Goal: Transaction & Acquisition: Purchase product/service

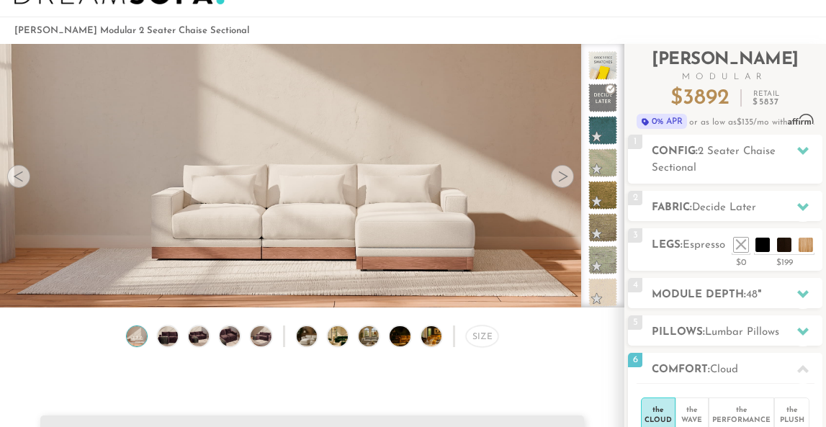
scroll to position [57, 0]
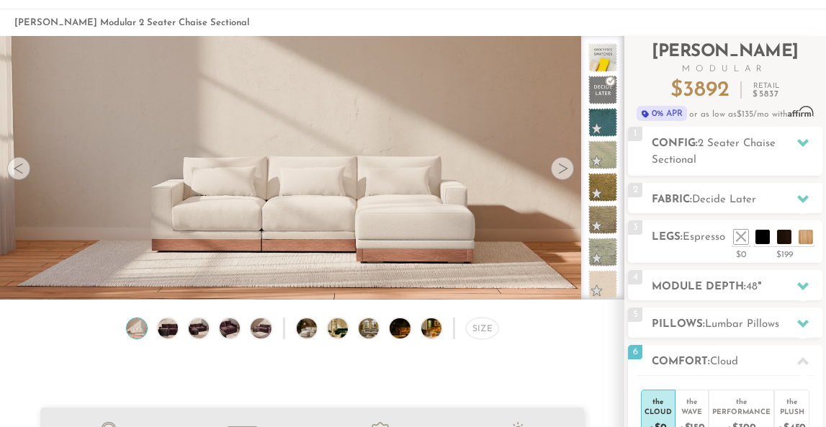
click at [561, 173] on div at bounding box center [562, 168] width 23 height 23
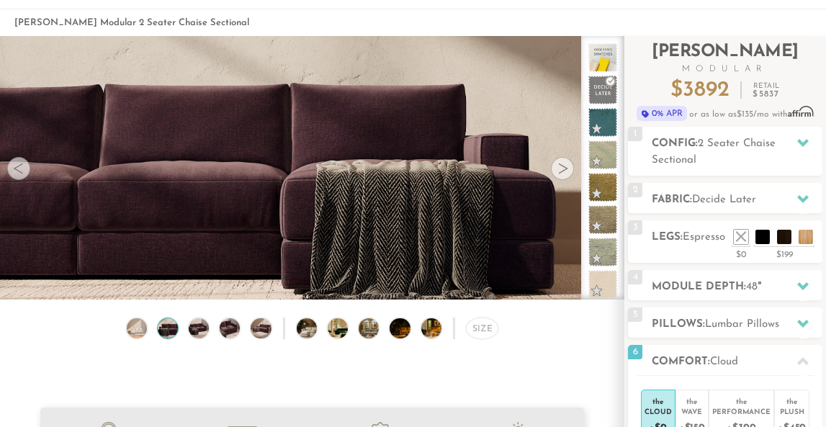
click at [561, 173] on div at bounding box center [562, 168] width 23 height 23
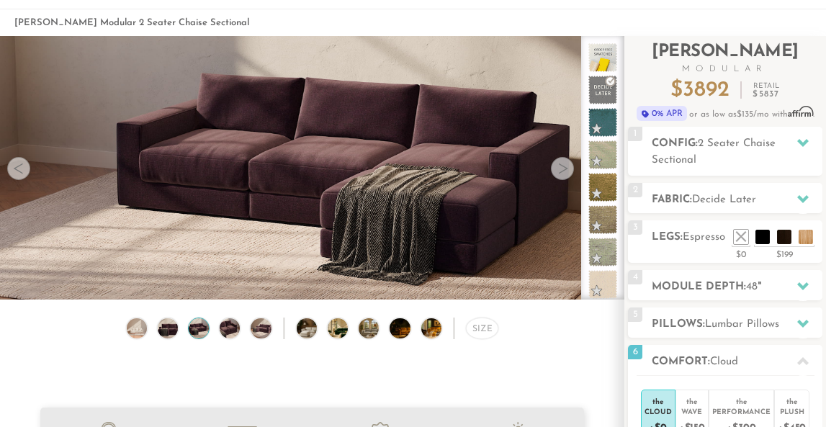
click at [561, 173] on div at bounding box center [562, 168] width 23 height 23
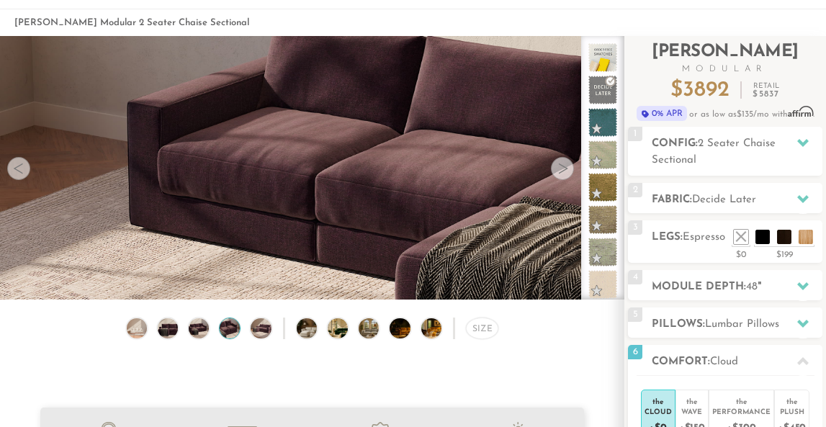
click at [561, 173] on div at bounding box center [562, 168] width 23 height 23
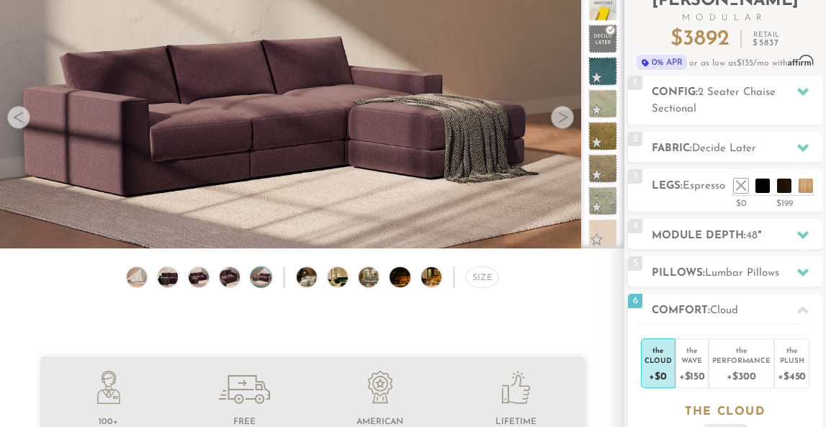
scroll to position [120, 0]
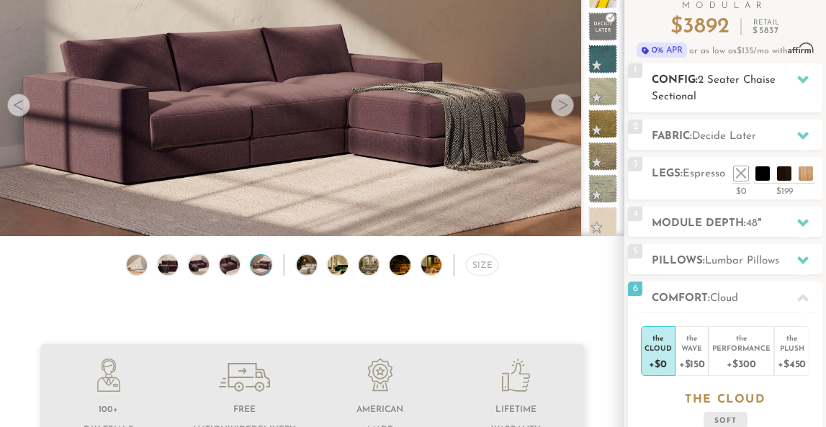
click at [804, 83] on icon at bounding box center [803, 79] width 12 height 12
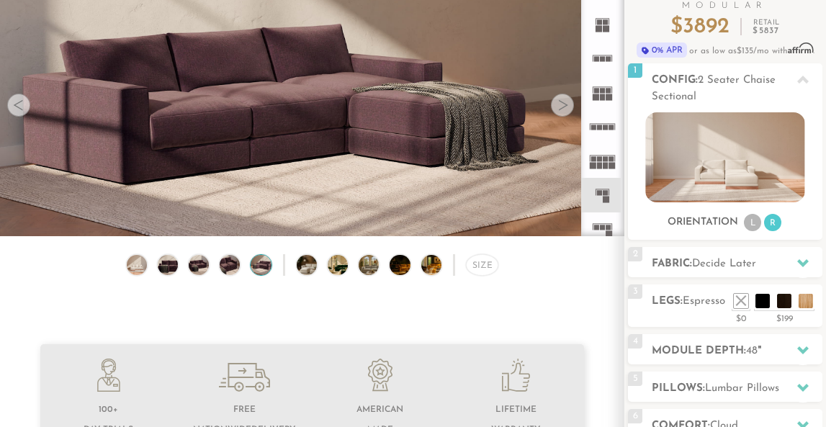
click at [607, 20] on rect at bounding box center [605, 21] width 5 height 5
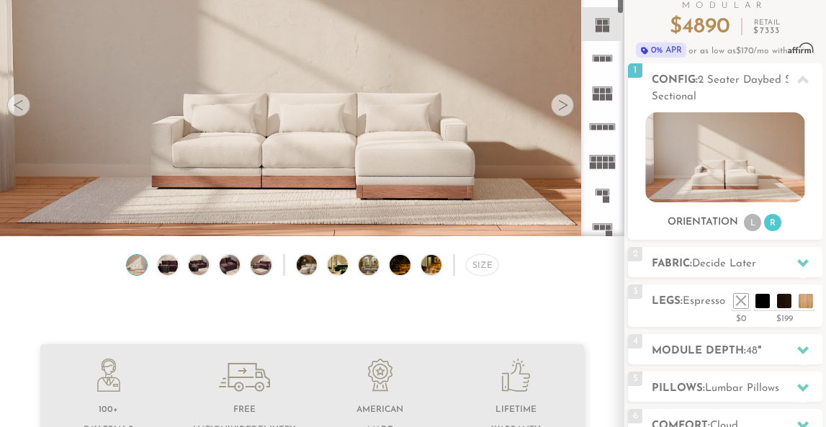
click at [565, 107] on div at bounding box center [562, 105] width 23 height 23
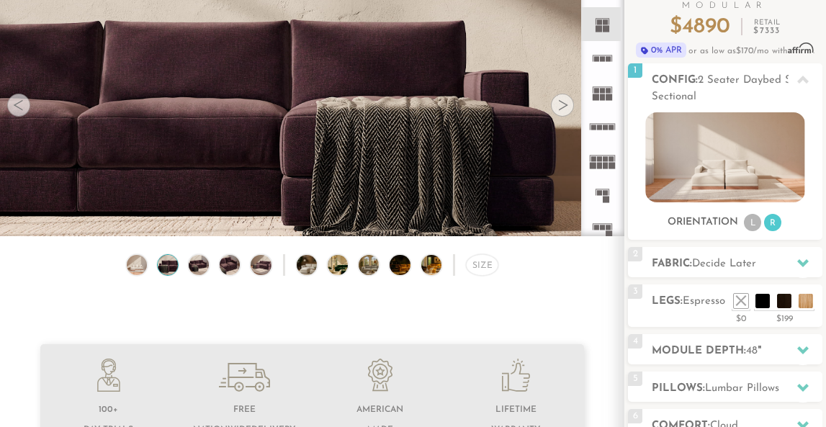
click at [565, 107] on div at bounding box center [562, 105] width 23 height 23
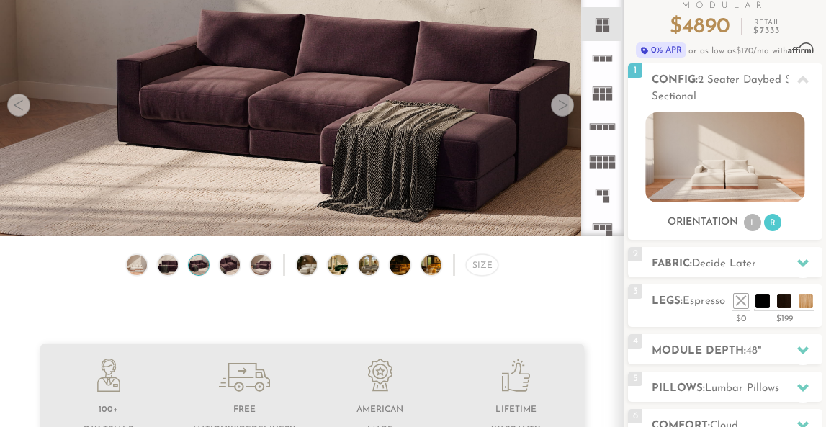
click at [565, 107] on div at bounding box center [562, 105] width 23 height 23
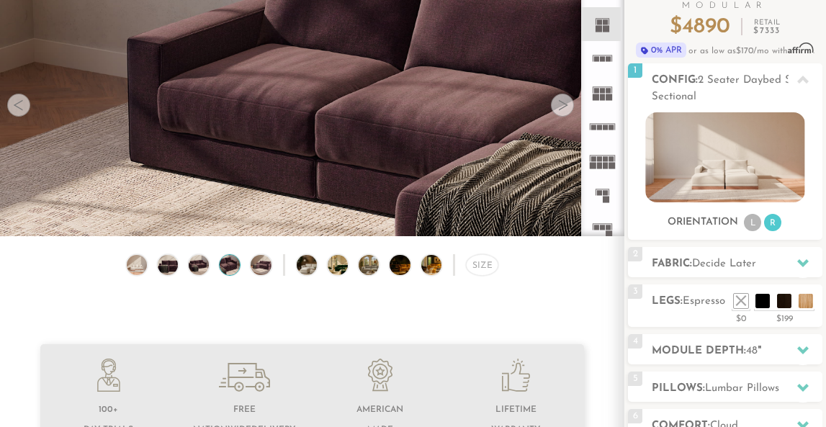
click at [565, 107] on div at bounding box center [562, 105] width 23 height 23
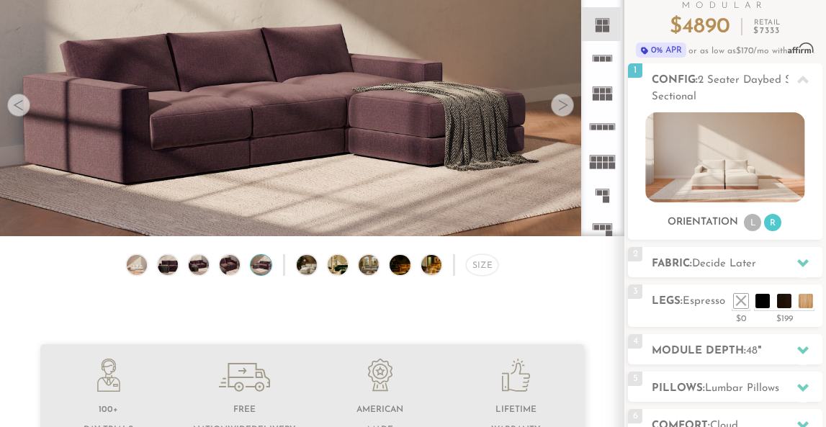
click at [565, 107] on div at bounding box center [562, 105] width 23 height 23
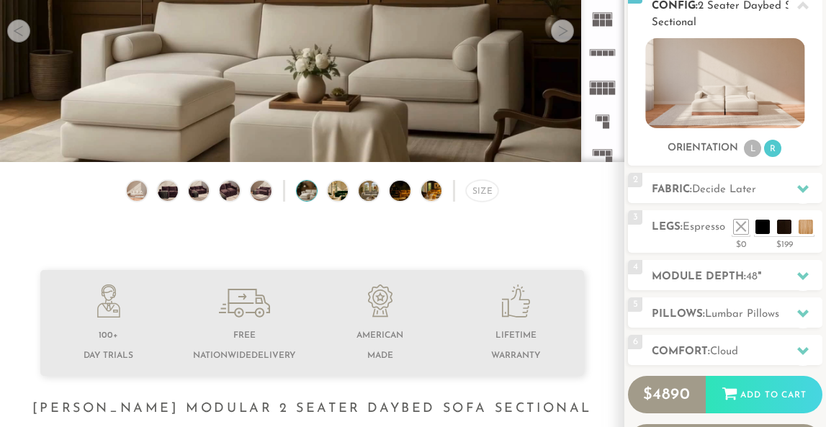
scroll to position [197, 0]
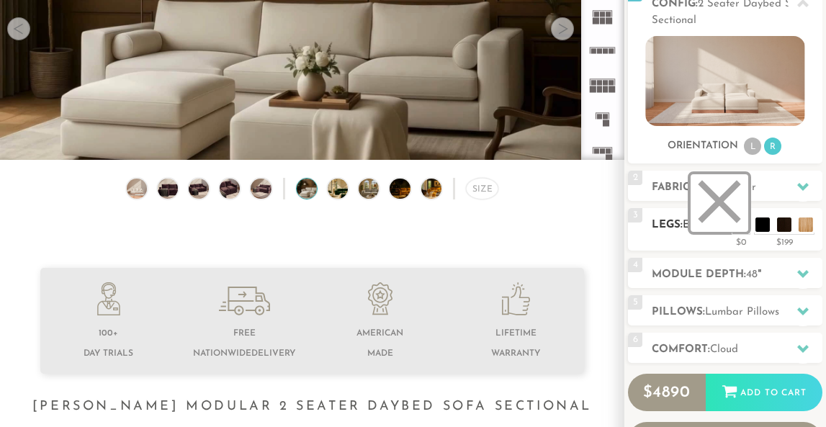
click at [745, 227] on li at bounding box center [720, 203] width 58 height 58
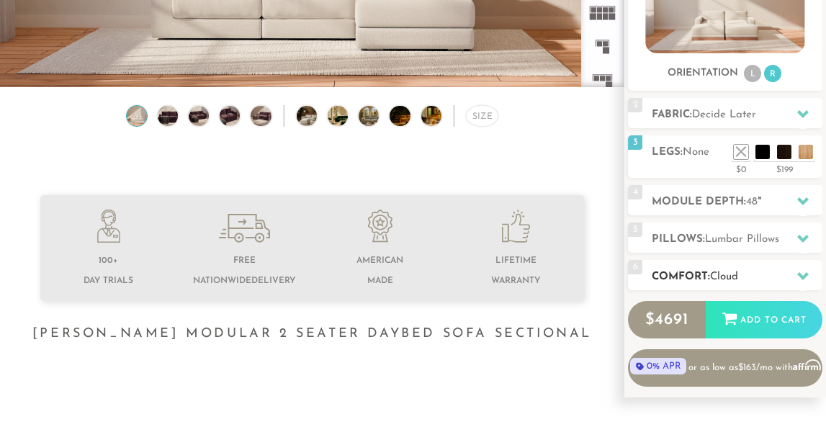
scroll to position [273, 0]
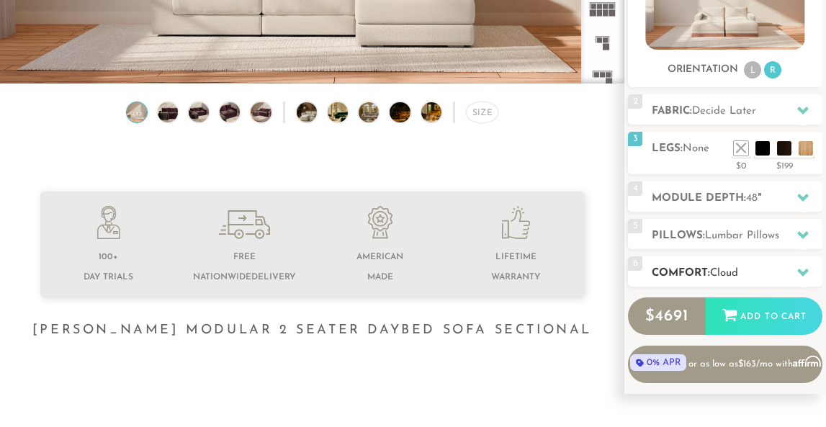
click at [800, 272] on icon at bounding box center [803, 273] width 12 height 8
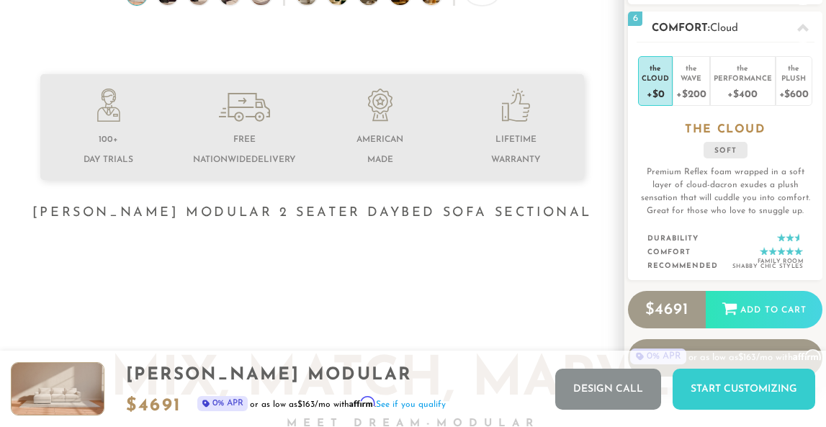
scroll to position [369, 0]
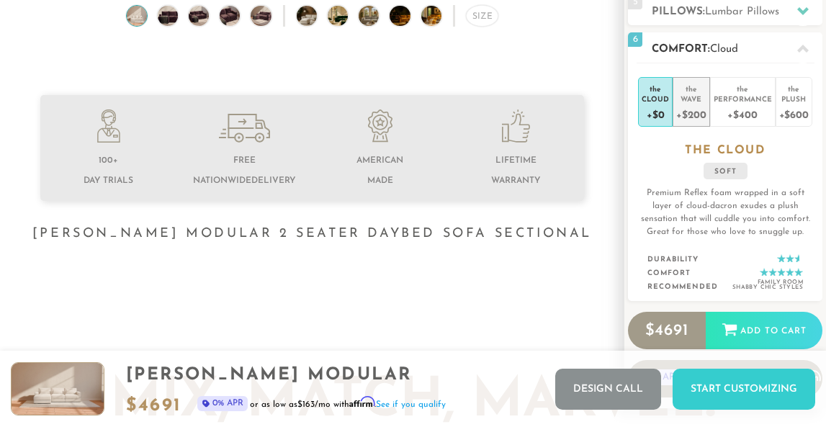
click at [695, 106] on div "+$200" at bounding box center [691, 114] width 30 height 21
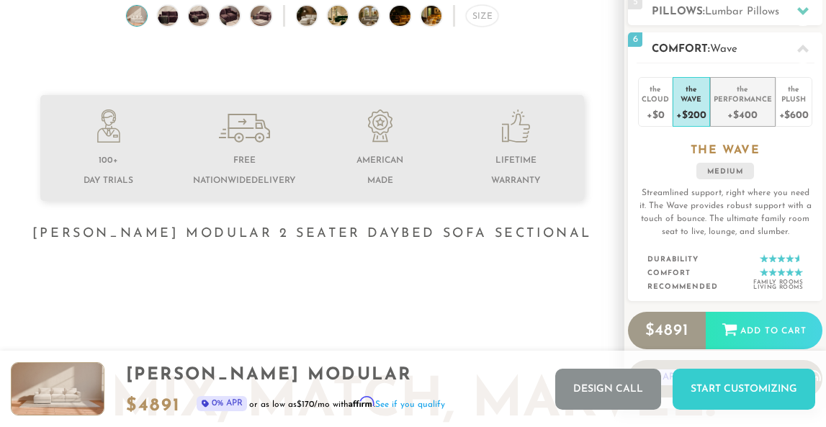
click at [742, 112] on div "+$400" at bounding box center [743, 114] width 58 height 21
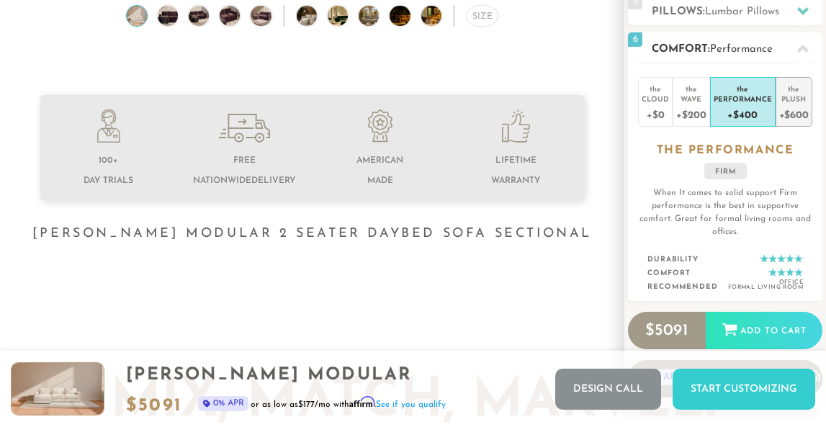
click at [788, 111] on div "+$600" at bounding box center [794, 114] width 30 height 21
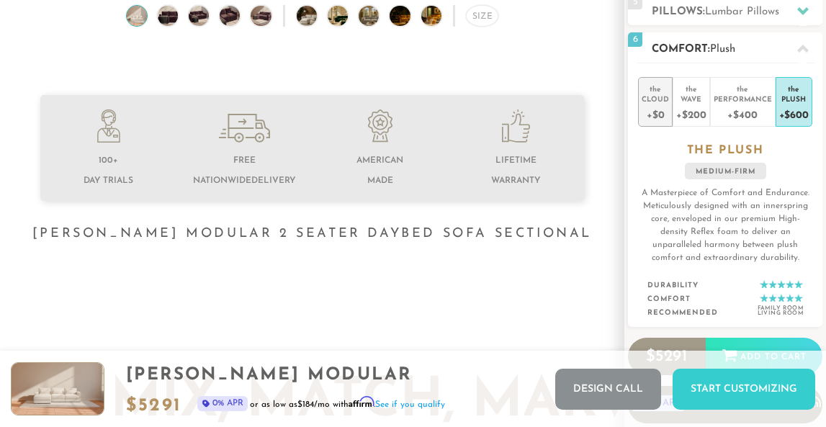
click at [667, 105] on div "+$0" at bounding box center [655, 114] width 27 height 21
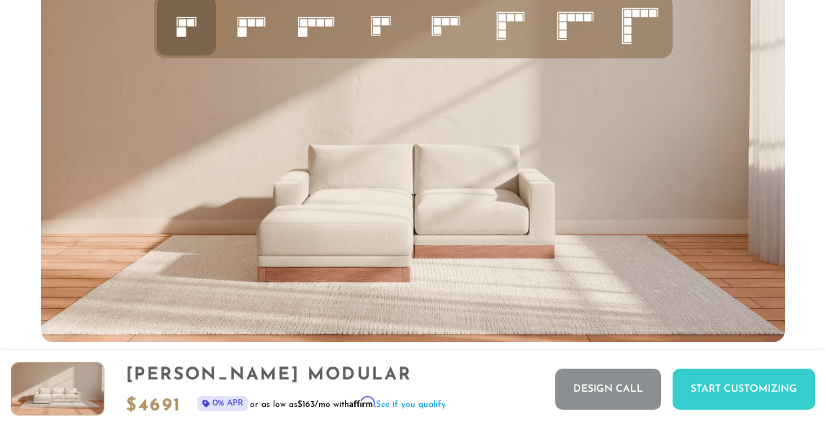
scroll to position [5094, 0]
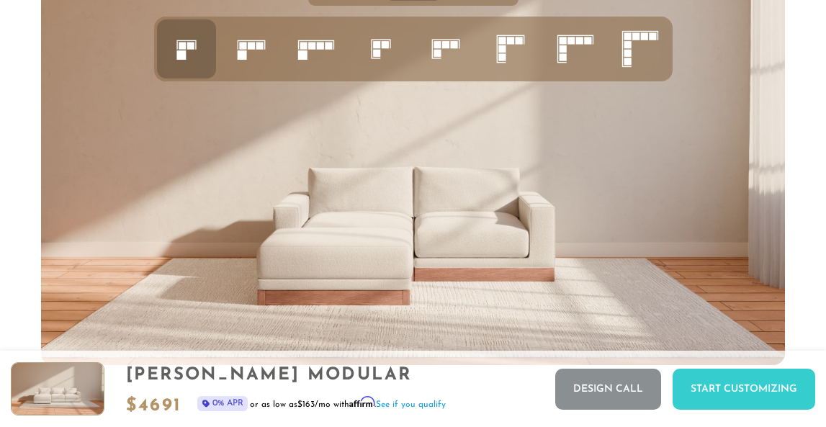
click at [258, 47] on rect at bounding box center [259, 45] width 7 height 7
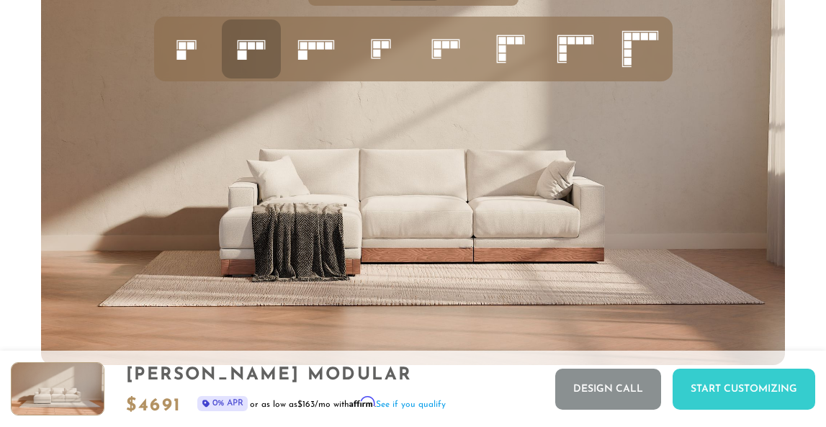
click at [300, 55] on rect at bounding box center [301, 54] width 9 height 9
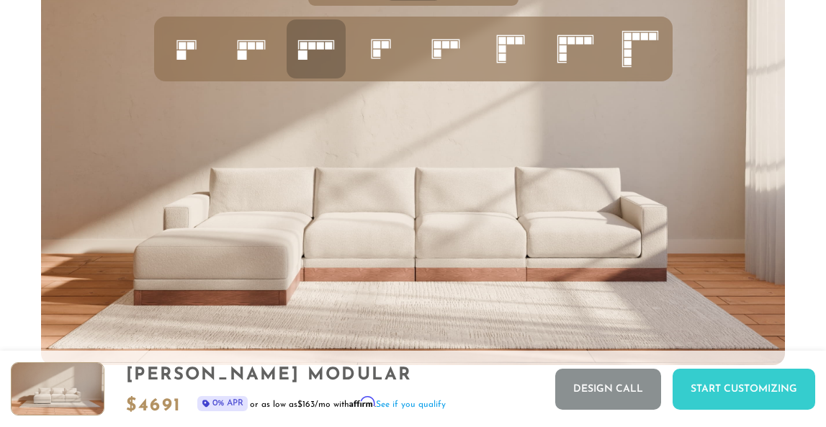
click at [385, 54] on icon at bounding box center [380, 48] width 49 height 49
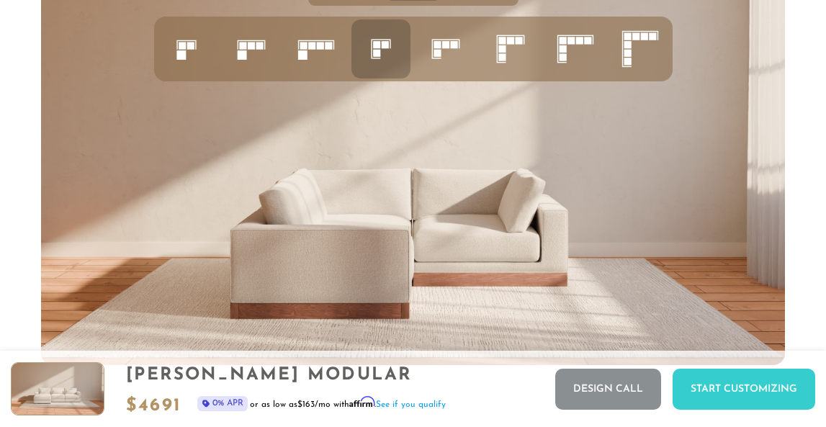
click at [453, 55] on icon at bounding box center [445, 48] width 49 height 49
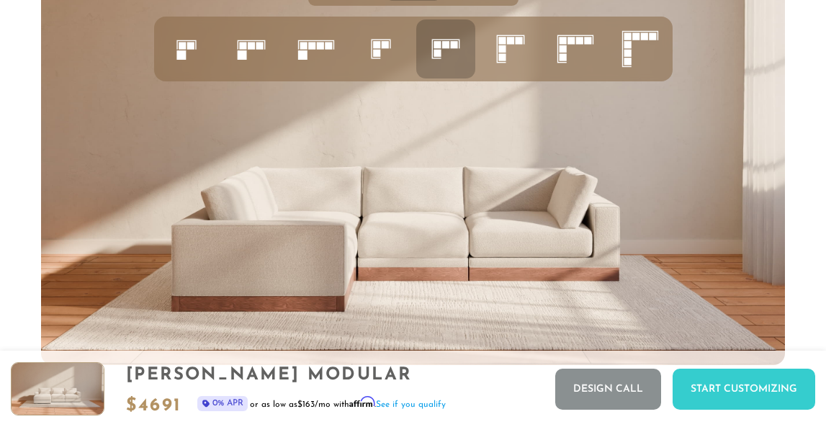
click at [517, 55] on icon at bounding box center [510, 48] width 49 height 49
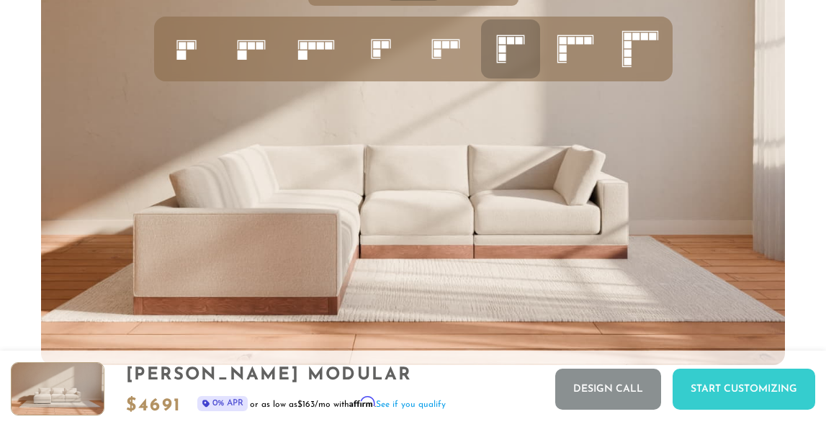
click at [585, 62] on icon at bounding box center [575, 48] width 49 height 49
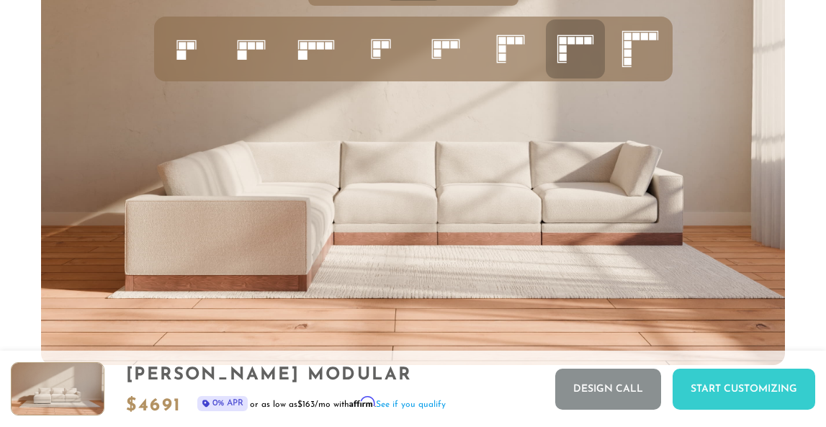
click at [640, 58] on icon at bounding box center [640, 48] width 49 height 49
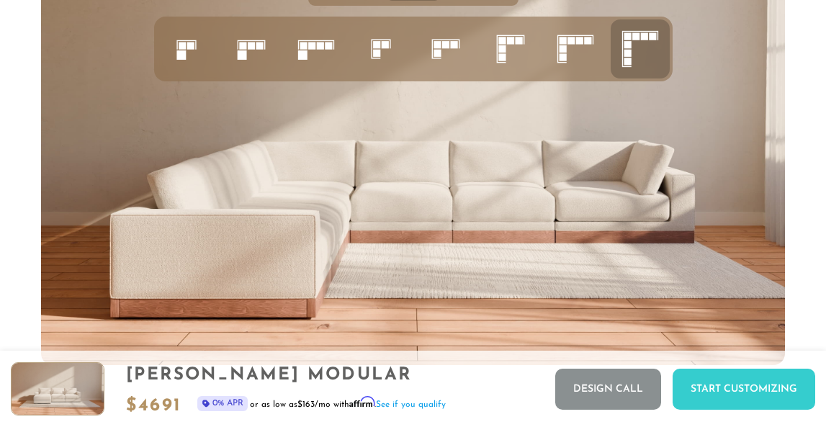
click at [440, 48] on icon at bounding box center [445, 48] width 49 height 49
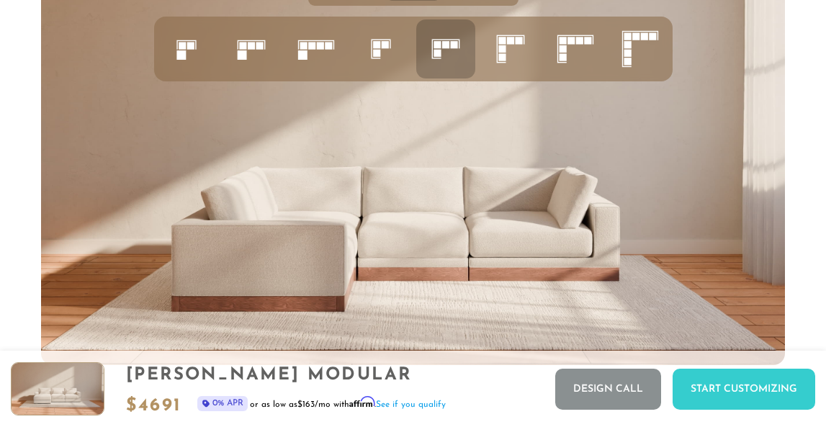
click at [377, 53] on rect at bounding box center [376, 52] width 7 height 7
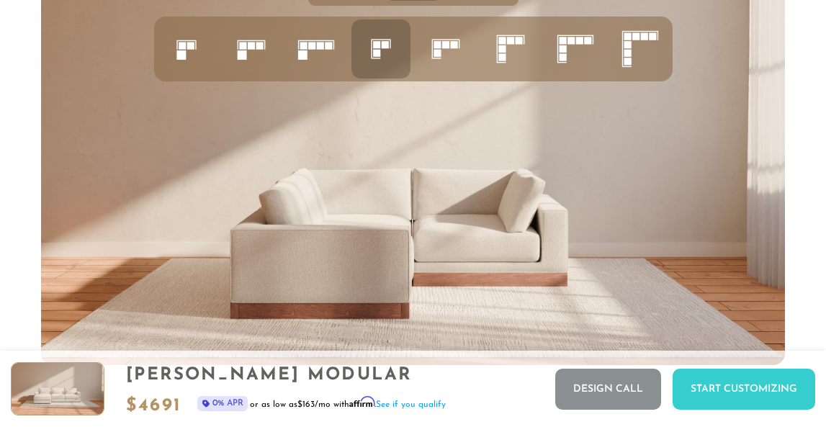
click at [313, 51] on icon at bounding box center [316, 48] width 49 height 49
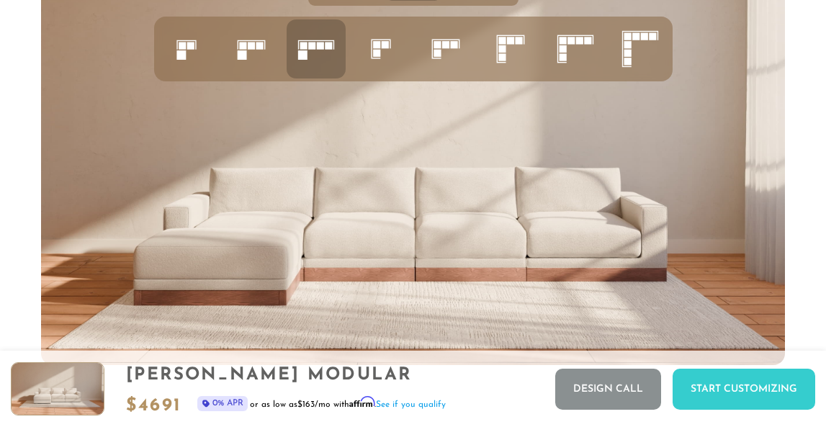
click at [244, 53] on rect at bounding box center [241, 54] width 9 height 9
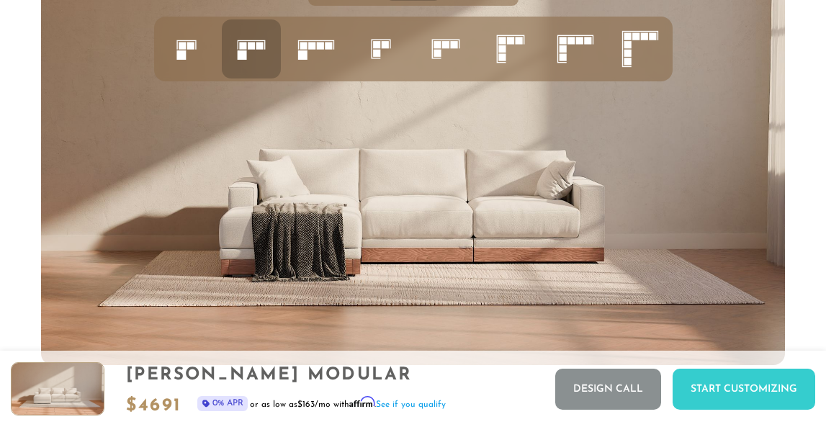
click at [181, 50] on icon at bounding box center [186, 48] width 49 height 49
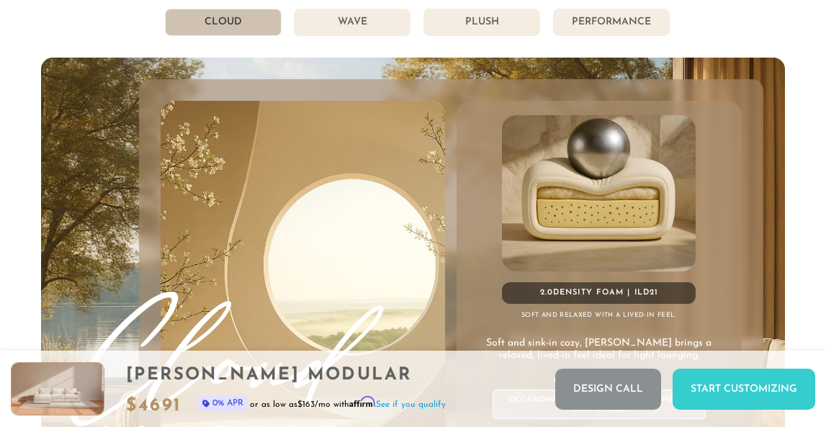
scroll to position [7080, 0]
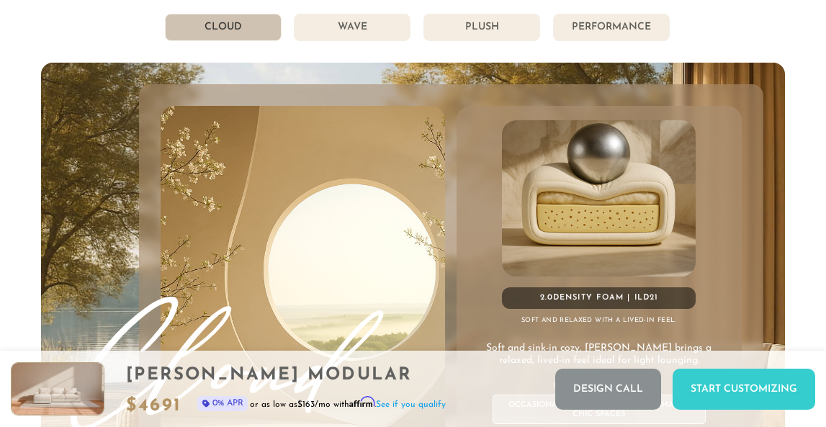
click at [366, 30] on li "Wave" at bounding box center [352, 27] width 117 height 27
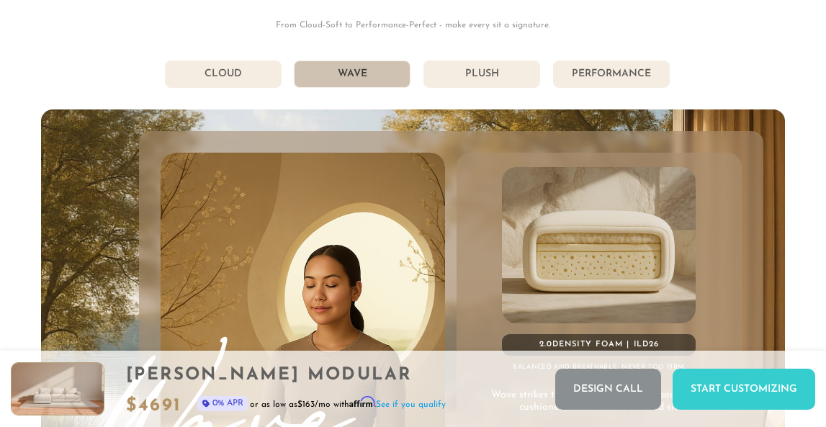
scroll to position [7032, 0]
click at [482, 81] on li "Plush" at bounding box center [481, 74] width 117 height 27
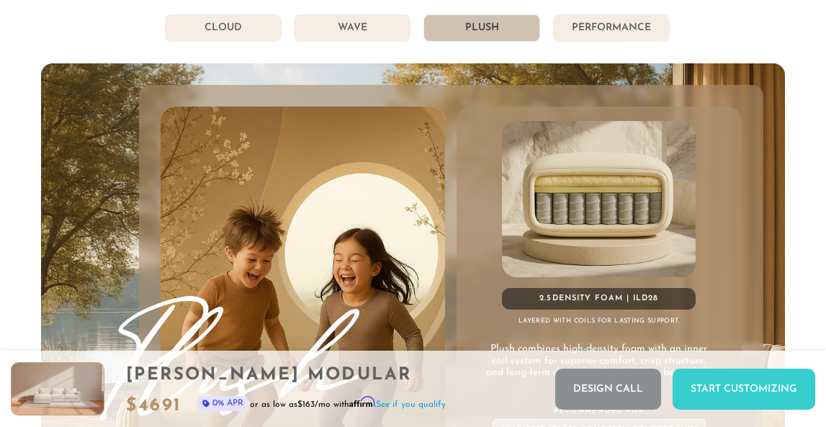
scroll to position [7016, 0]
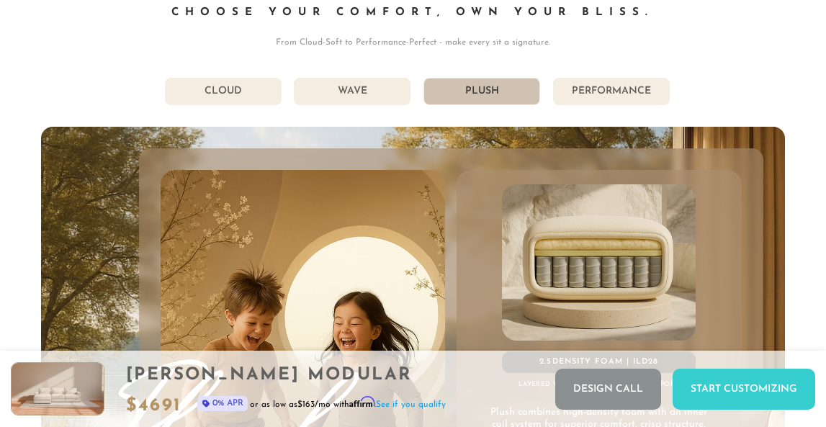
click at [601, 87] on li "Performance" at bounding box center [611, 91] width 117 height 27
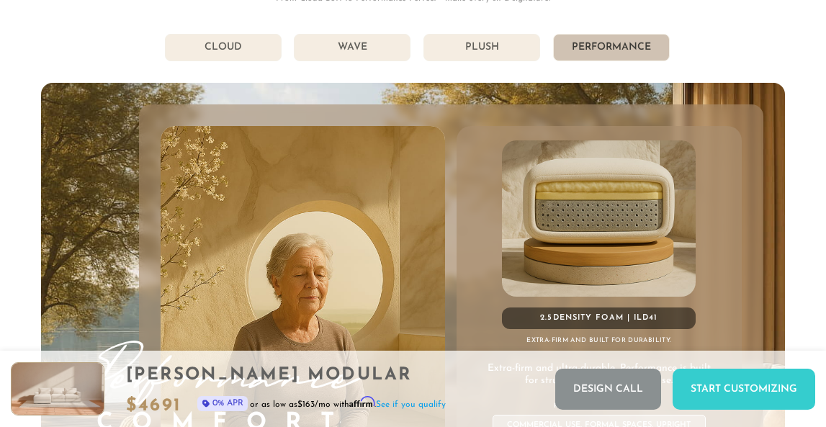
scroll to position [7057, 0]
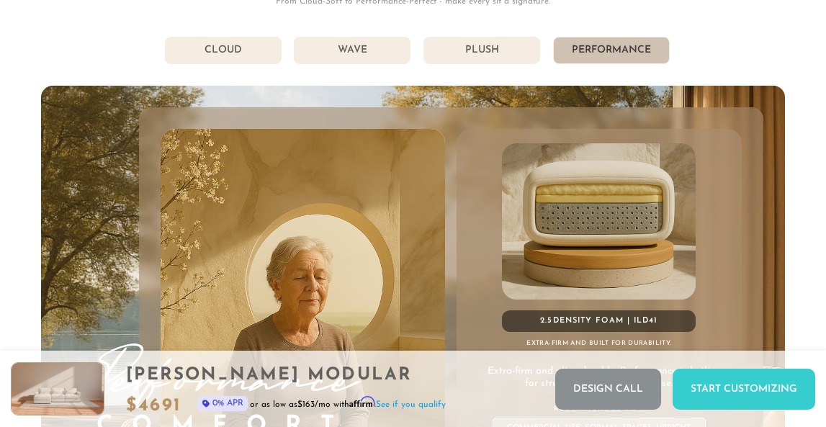
click at [480, 45] on li "Plush" at bounding box center [481, 50] width 117 height 27
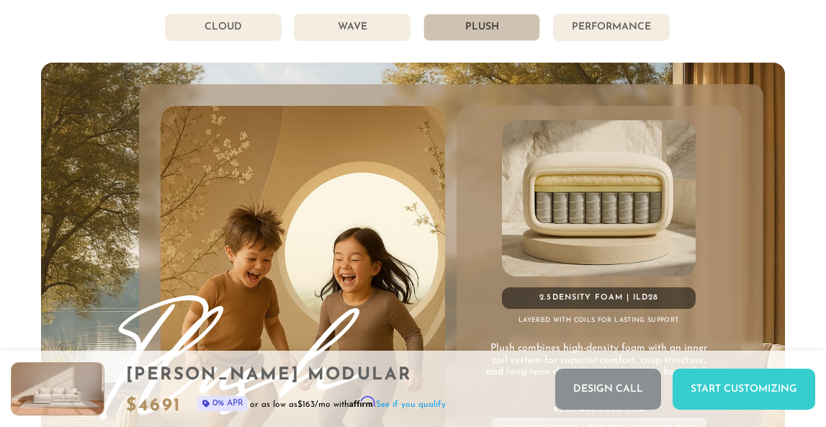
scroll to position [7078, 0]
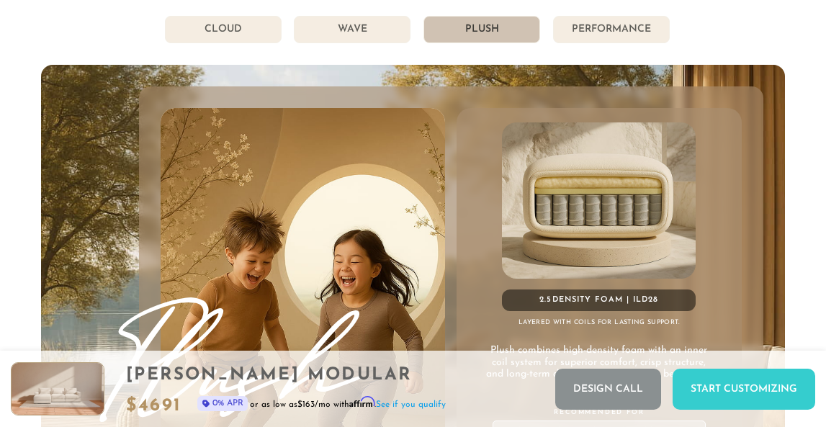
click at [360, 18] on li "Wave" at bounding box center [352, 29] width 117 height 27
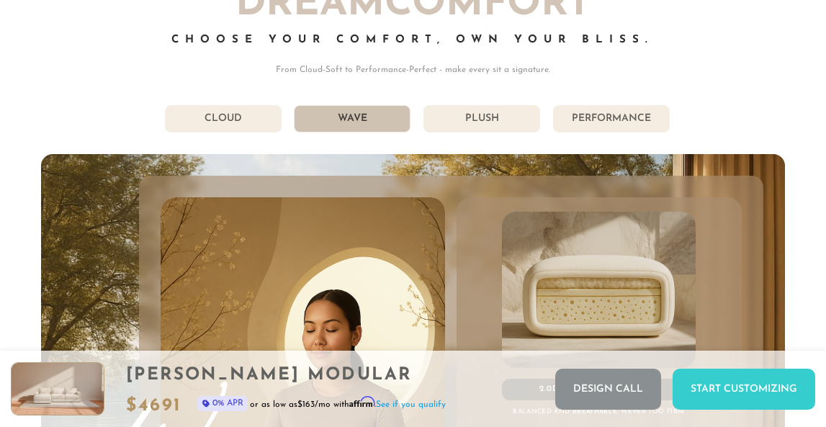
scroll to position [6983, 0]
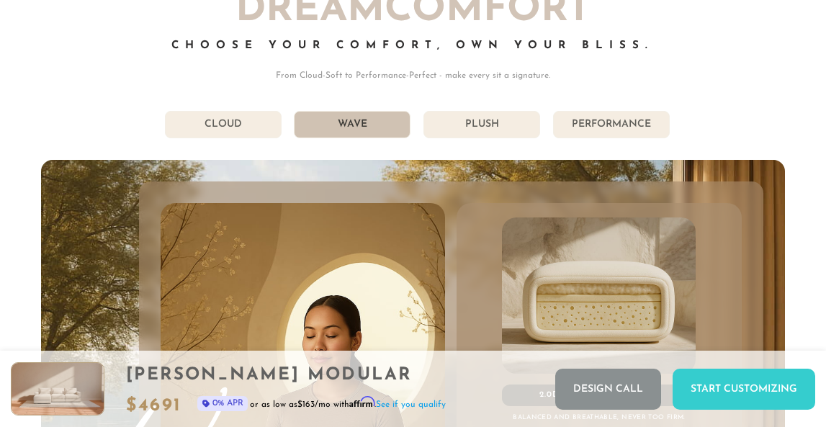
click at [227, 127] on li "Cloud" at bounding box center [223, 124] width 117 height 27
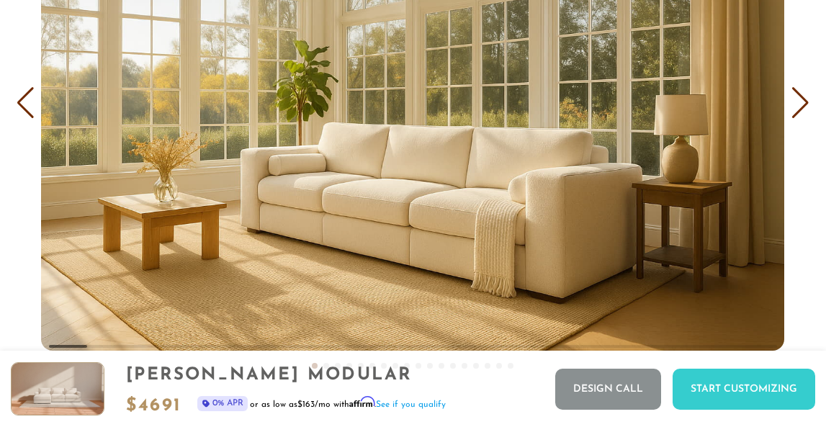
scroll to position [8089, 0]
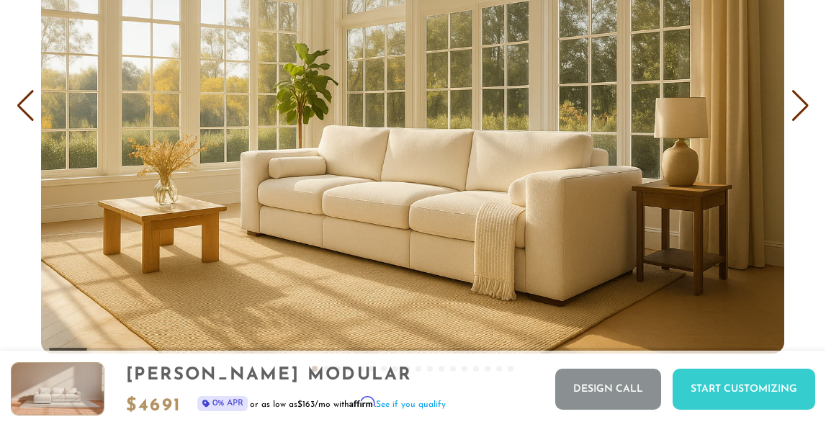
click at [803, 111] on div "Next slide" at bounding box center [800, 106] width 19 height 32
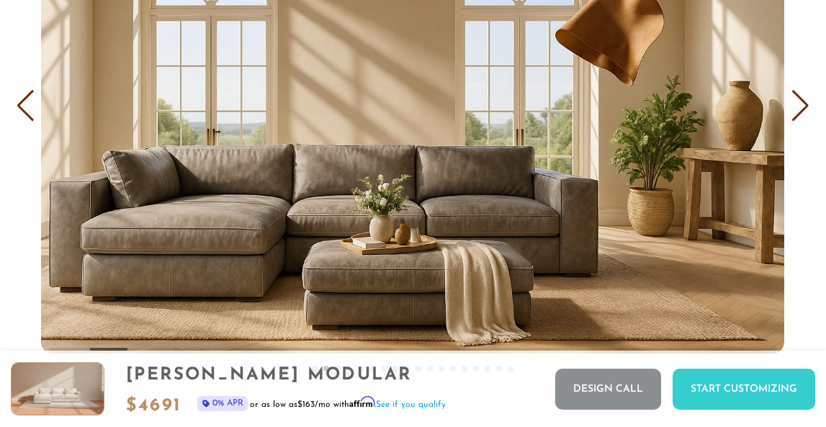
click at [803, 112] on div "Next slide" at bounding box center [800, 106] width 19 height 32
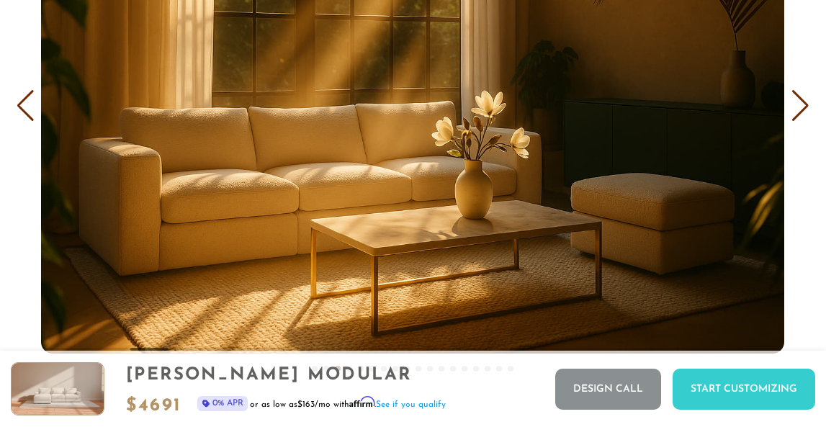
click at [803, 108] on div "Next slide" at bounding box center [800, 106] width 19 height 32
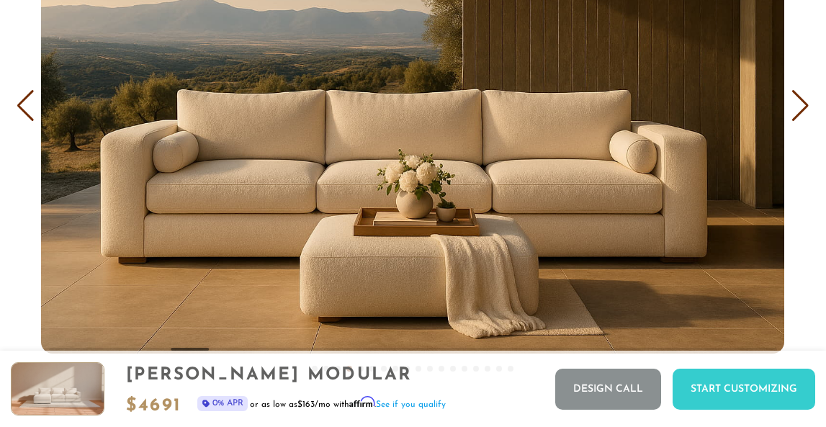
click at [19, 107] on div "Previous slide" at bounding box center [25, 106] width 19 height 32
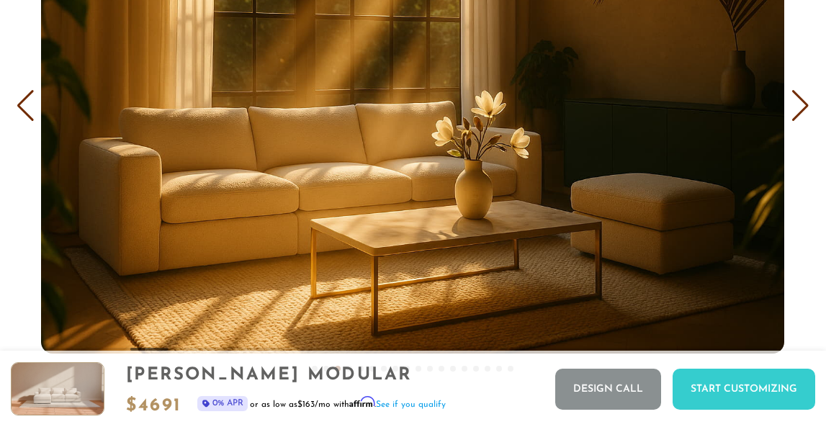
click at [801, 102] on div "Next slide" at bounding box center [800, 106] width 19 height 32
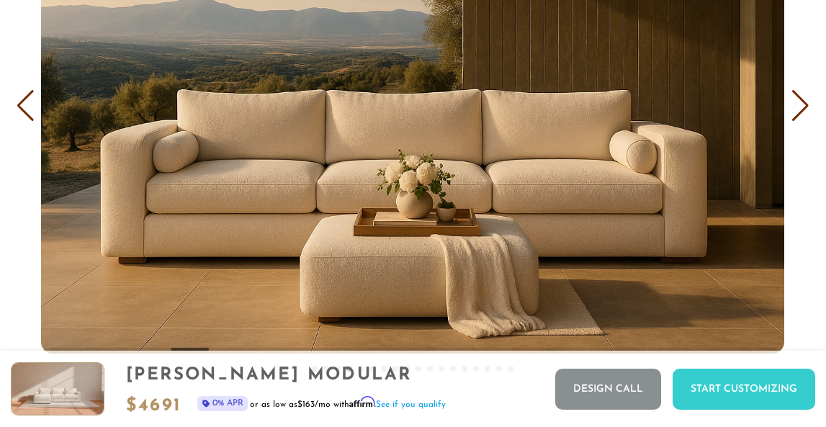
click at [803, 102] on div "Next slide" at bounding box center [800, 106] width 19 height 32
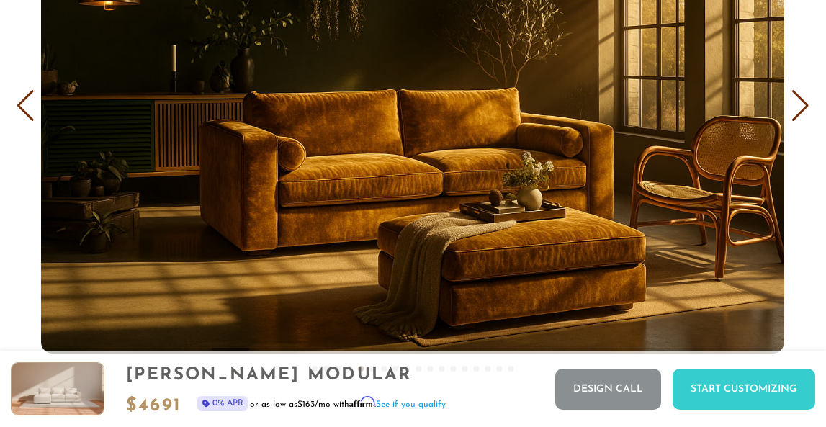
click at [807, 94] on div "Next slide" at bounding box center [800, 106] width 19 height 32
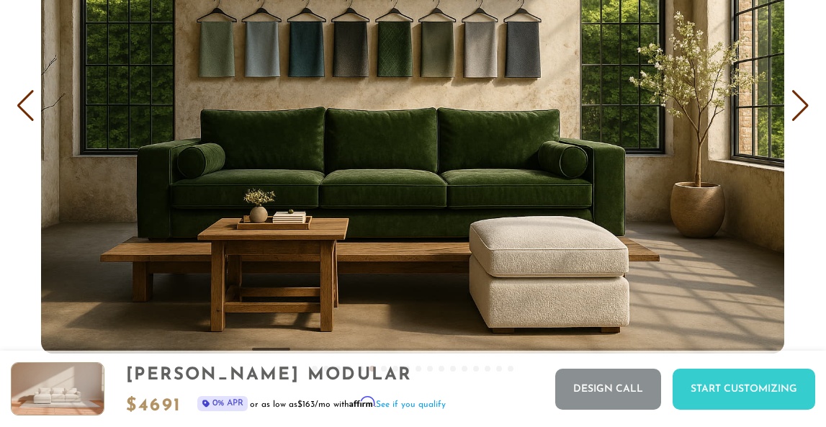
click at [800, 104] on div "Next slide" at bounding box center [800, 106] width 19 height 32
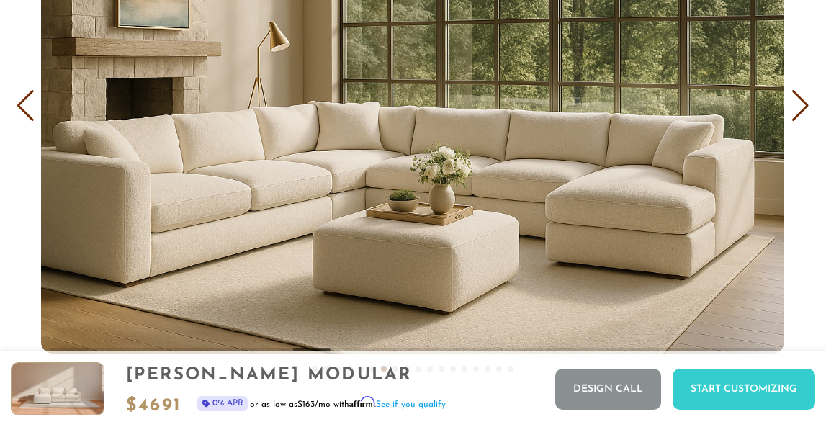
click at [798, 107] on div "Next slide" at bounding box center [800, 106] width 19 height 32
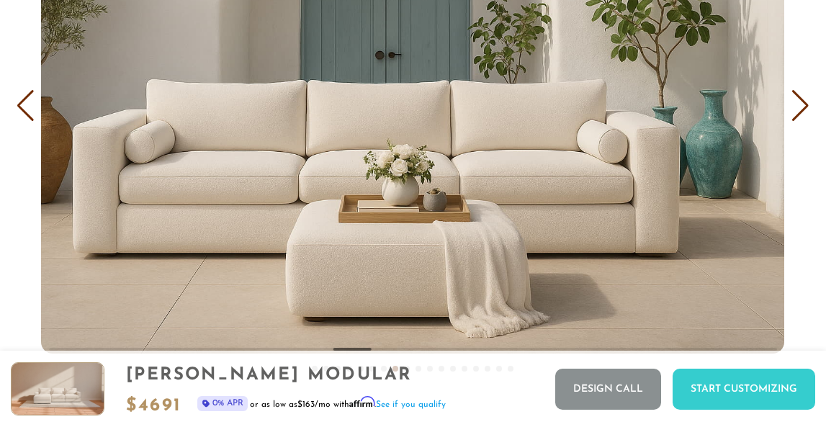
click at [797, 107] on div "Next slide" at bounding box center [800, 106] width 19 height 32
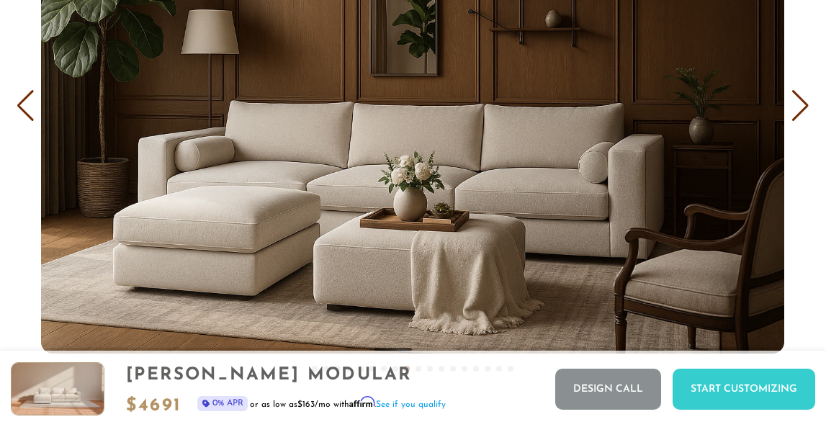
click at [797, 107] on div "Next slide" at bounding box center [800, 106] width 19 height 32
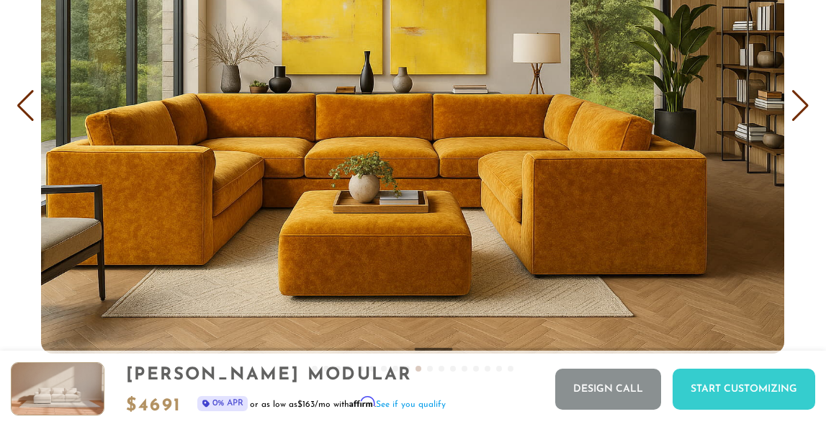
click at [797, 108] on div "Next slide" at bounding box center [800, 106] width 19 height 32
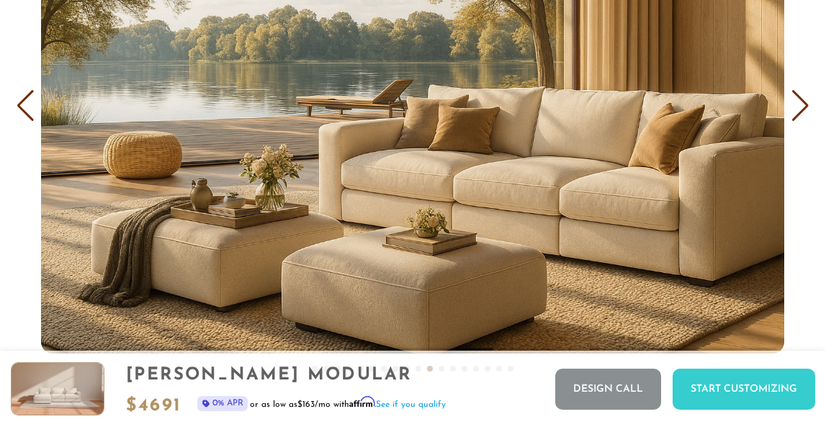
click at [797, 108] on div "Next slide" at bounding box center [800, 106] width 19 height 32
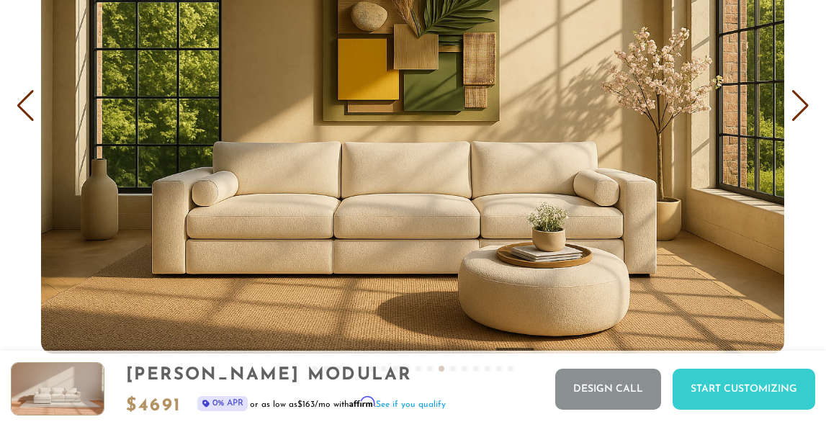
click at [798, 108] on div "Next slide" at bounding box center [800, 106] width 19 height 32
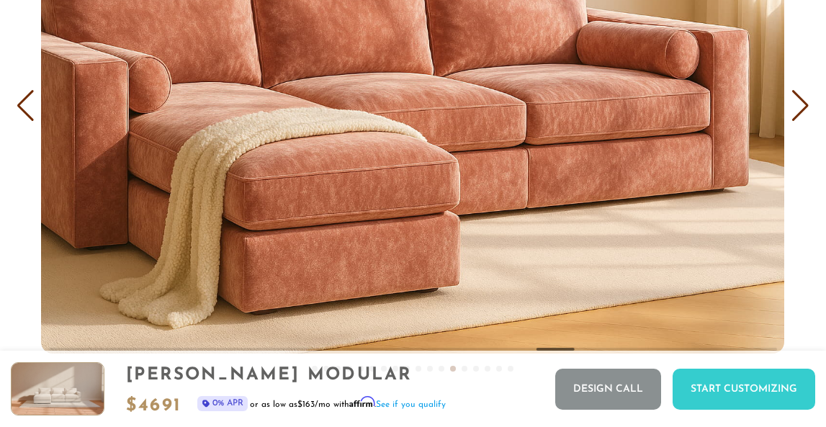
click at [803, 103] on div "Next slide" at bounding box center [800, 106] width 19 height 32
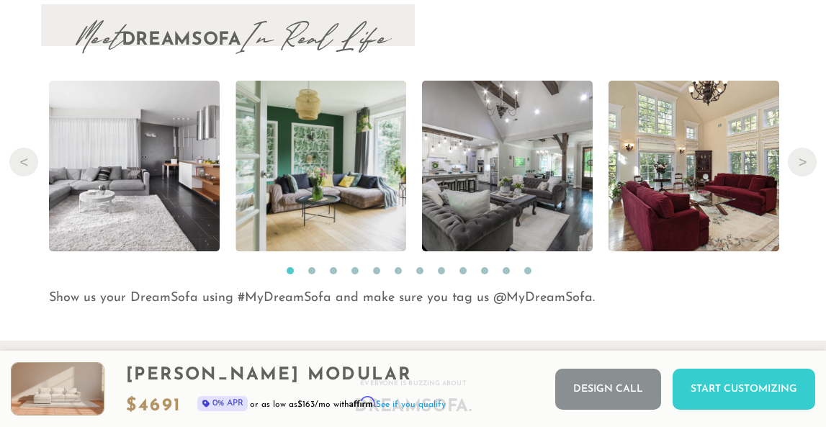
scroll to position [13730, 0]
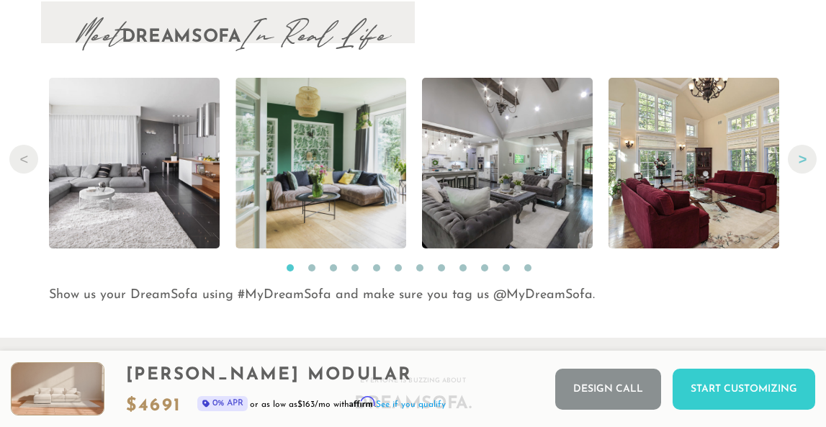
click at [797, 158] on button "Next" at bounding box center [802, 159] width 29 height 29
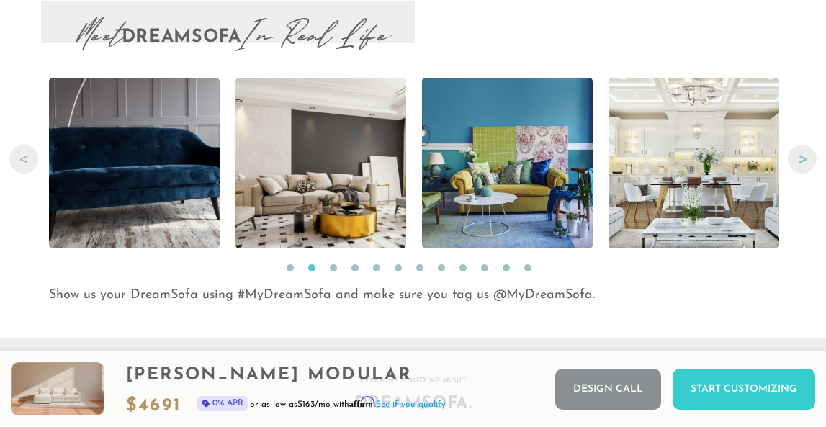
click at [797, 158] on button "Next" at bounding box center [802, 159] width 29 height 29
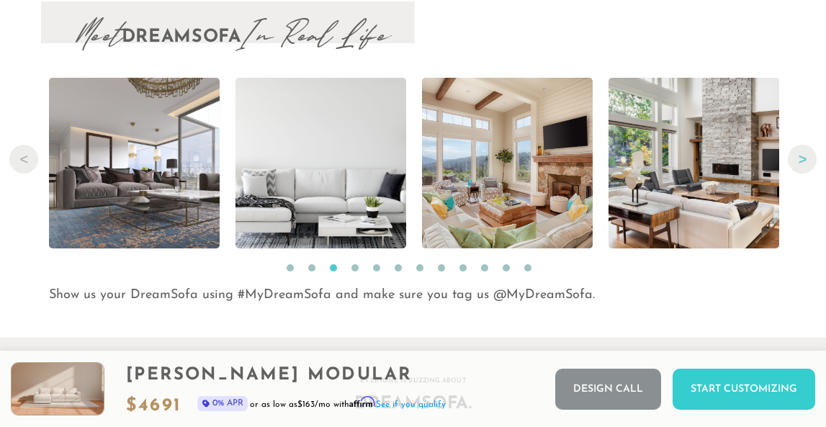
click at [797, 158] on button "Next" at bounding box center [802, 159] width 29 height 29
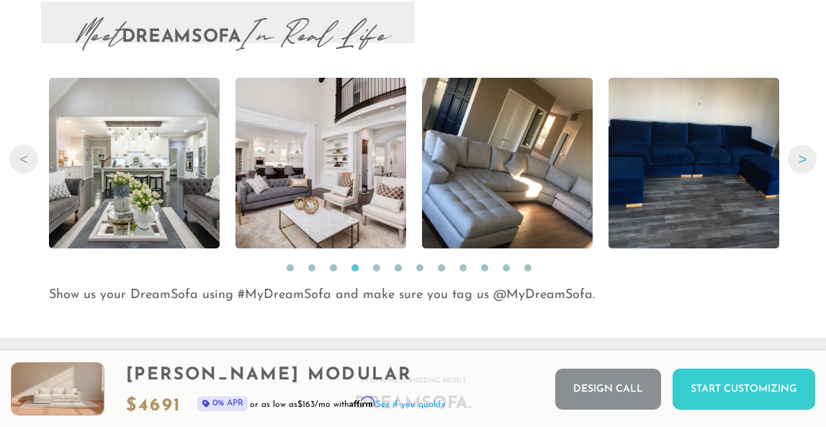
click at [797, 158] on button "Next" at bounding box center [802, 159] width 29 height 29
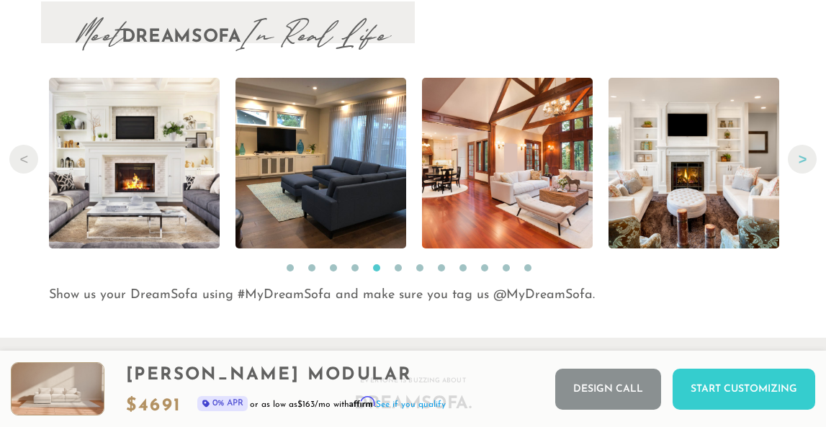
click at [797, 158] on button "Next" at bounding box center [802, 159] width 29 height 29
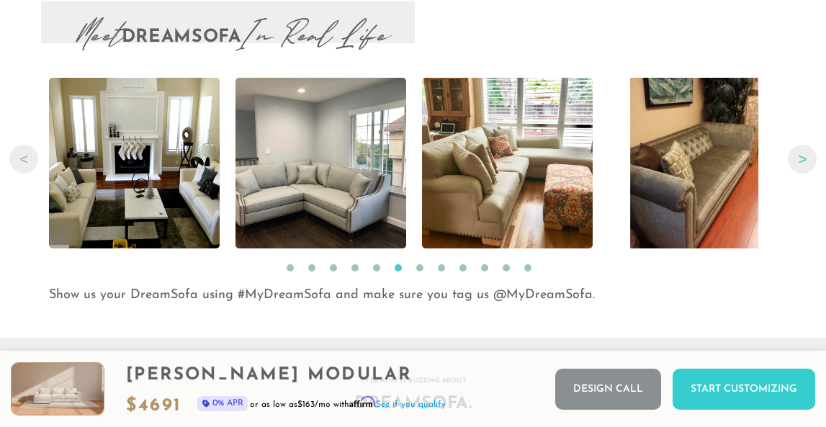
click at [797, 158] on button "Next" at bounding box center [802, 159] width 29 height 29
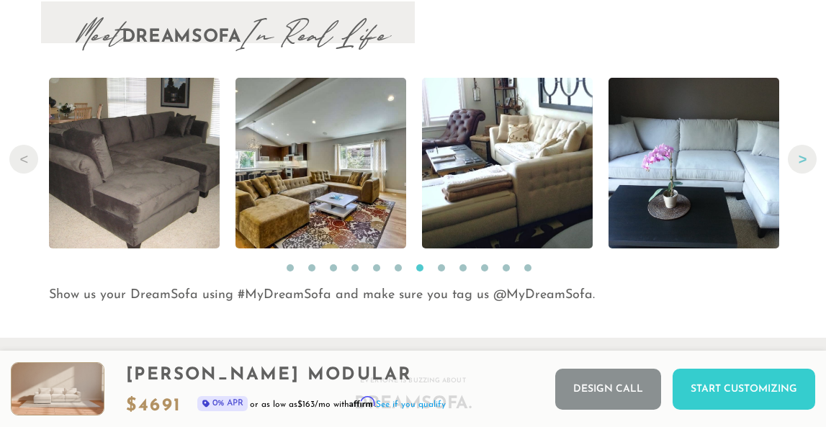
click at [797, 160] on button "Next" at bounding box center [802, 159] width 29 height 29
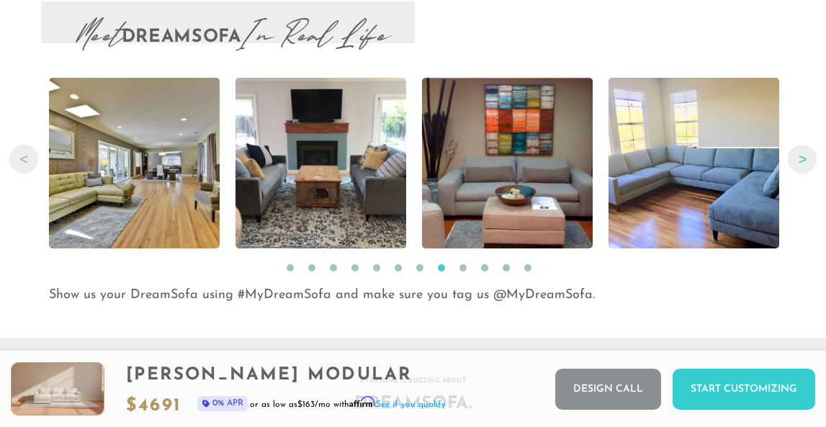
click at [797, 160] on button "Next" at bounding box center [802, 159] width 29 height 29
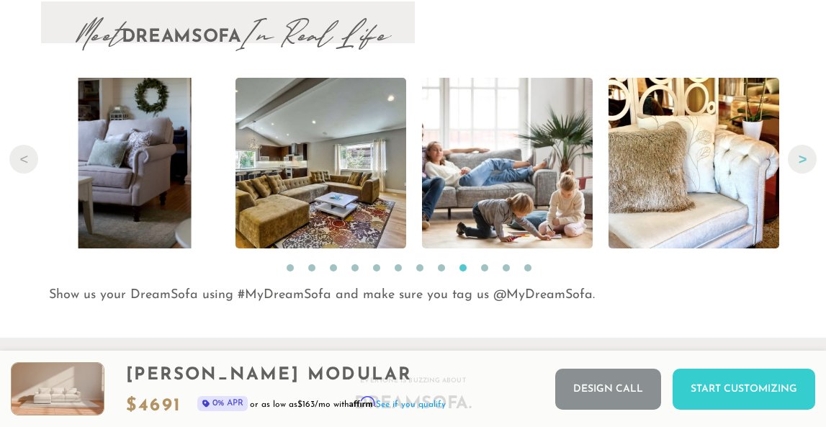
click at [797, 160] on button "Next" at bounding box center [802, 159] width 29 height 29
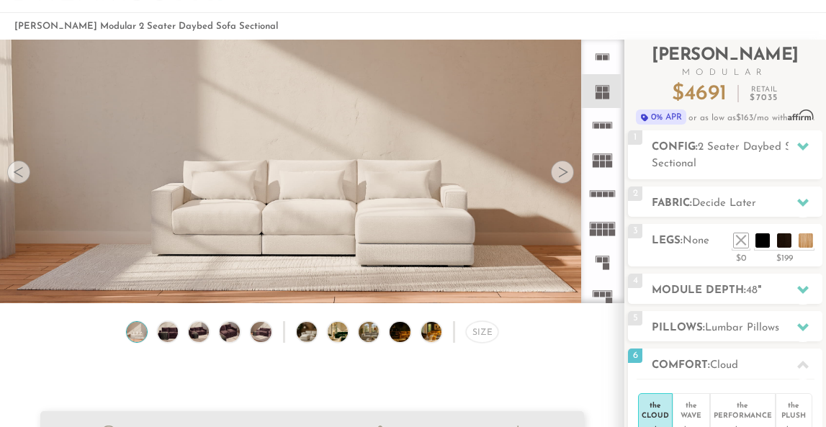
scroll to position [50, 0]
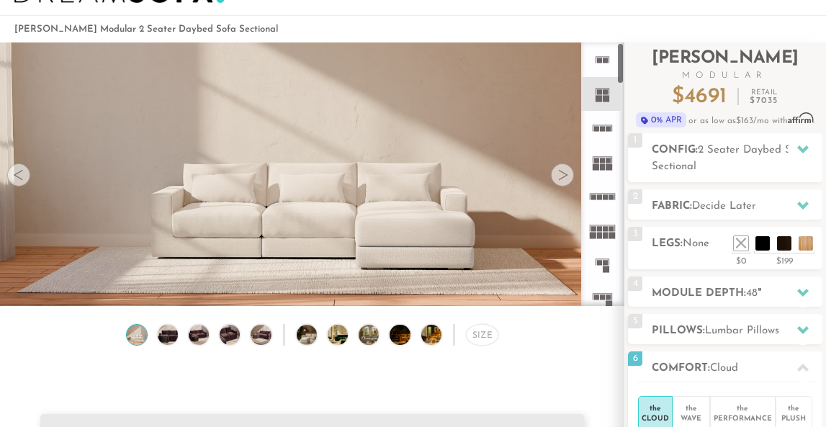
click at [601, 63] on icon at bounding box center [602, 59] width 35 height 35
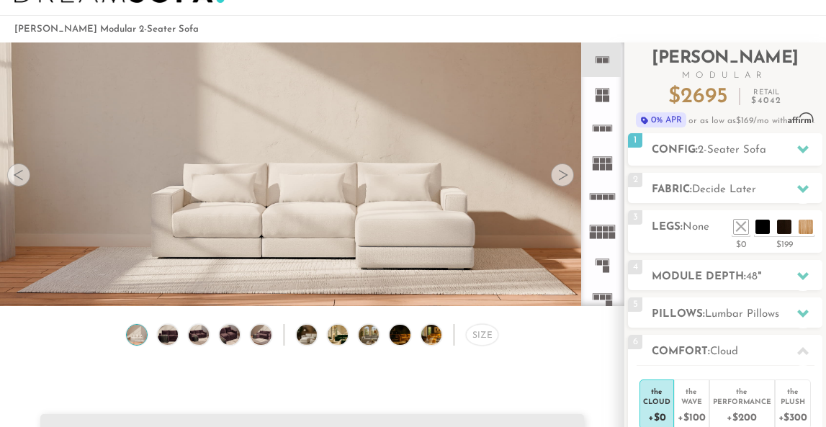
click at [18, 176] on div at bounding box center [18, 174] width 23 height 23
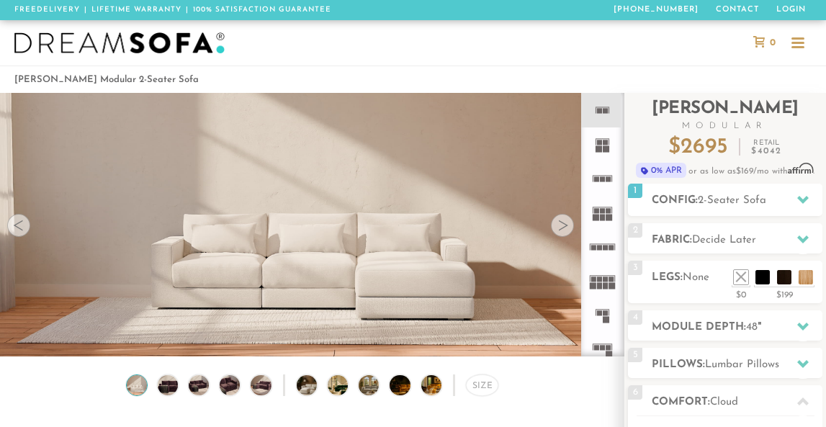
click at [103, 47] on img at bounding box center [119, 43] width 210 height 22
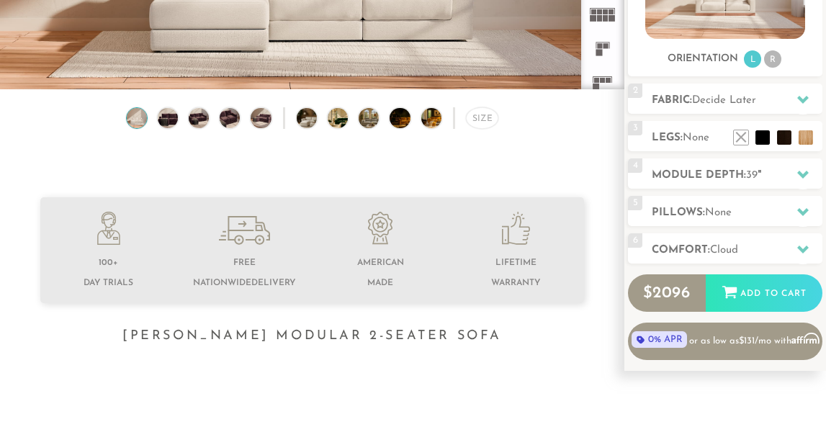
scroll to position [274, 0]
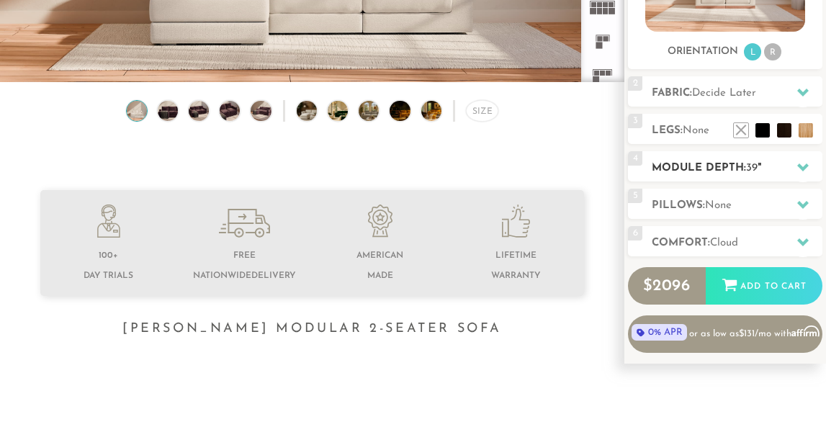
click at [803, 167] on icon at bounding box center [803, 167] width 12 height 8
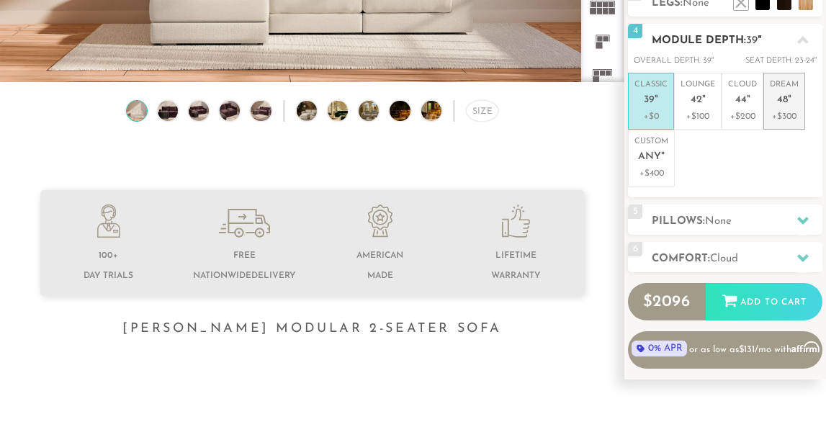
click at [784, 110] on p "+$300" at bounding box center [784, 116] width 29 height 13
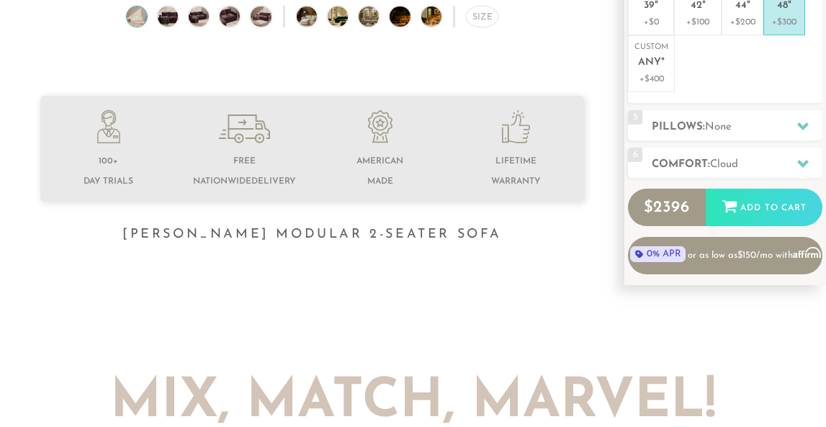
scroll to position [377, 0]
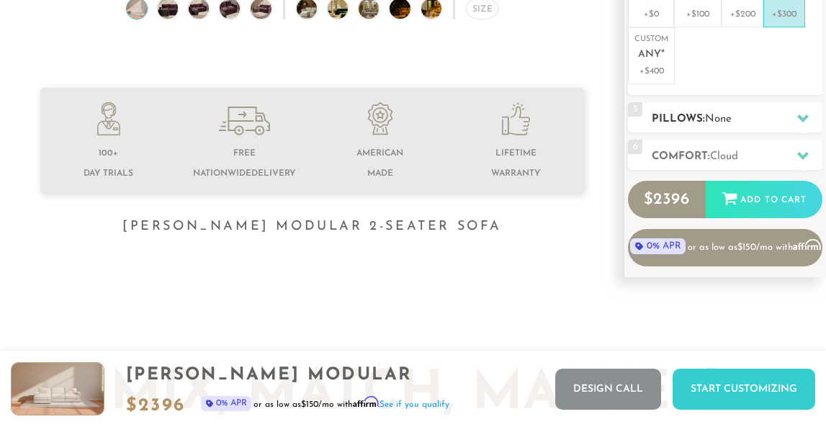
click at [809, 122] on div at bounding box center [803, 119] width 30 height 30
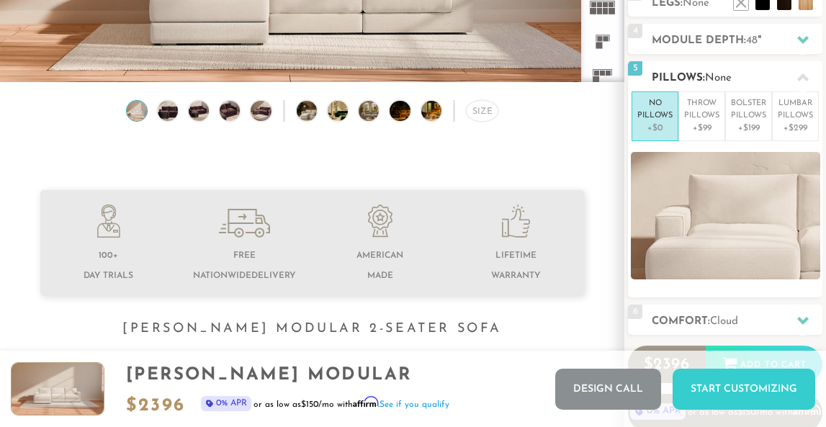
scroll to position [272, 0]
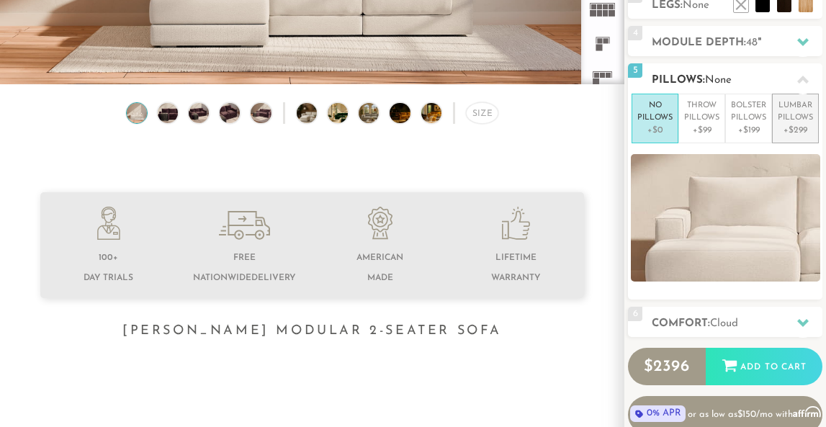
click at [792, 115] on p "Lumbar Pillows" at bounding box center [795, 112] width 35 height 24
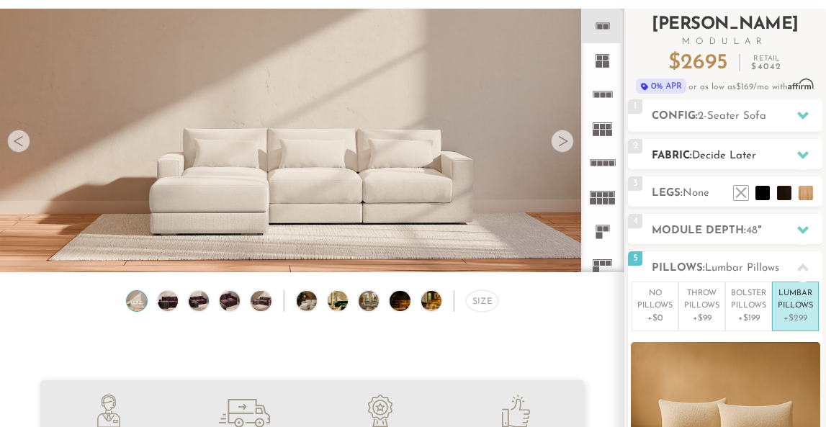
scroll to position [79, 0]
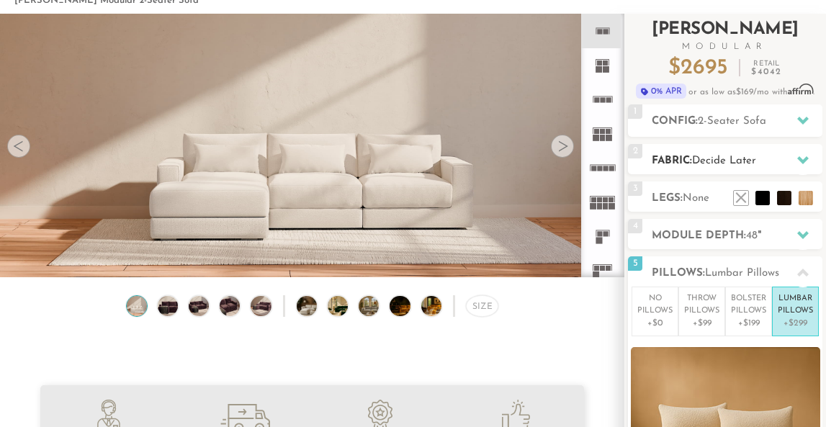
click at [801, 161] on icon at bounding box center [803, 160] width 12 height 8
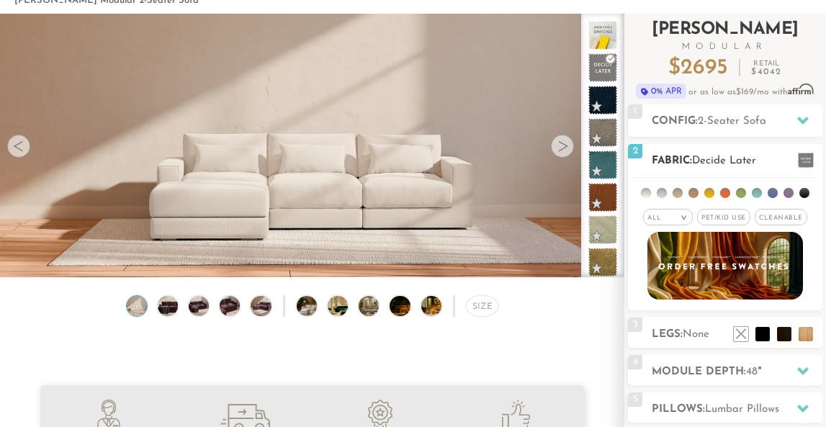
click at [688, 219] on em ">" at bounding box center [683, 218] width 11 height 7
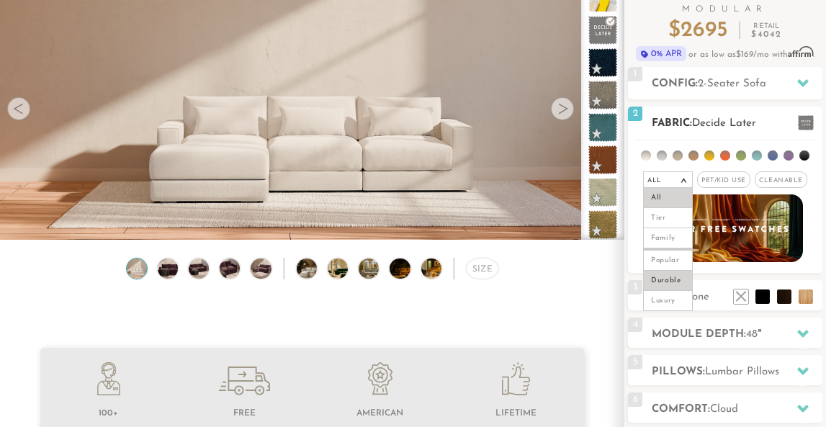
scroll to position [131, 0]
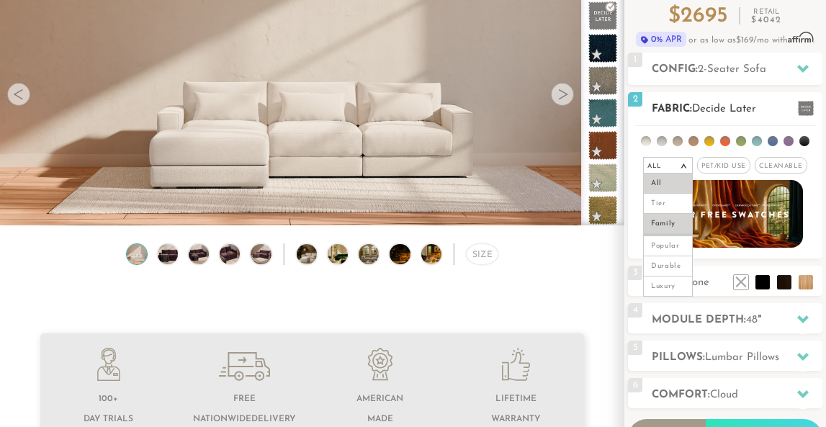
click at [670, 221] on li "Family" at bounding box center [668, 224] width 50 height 20
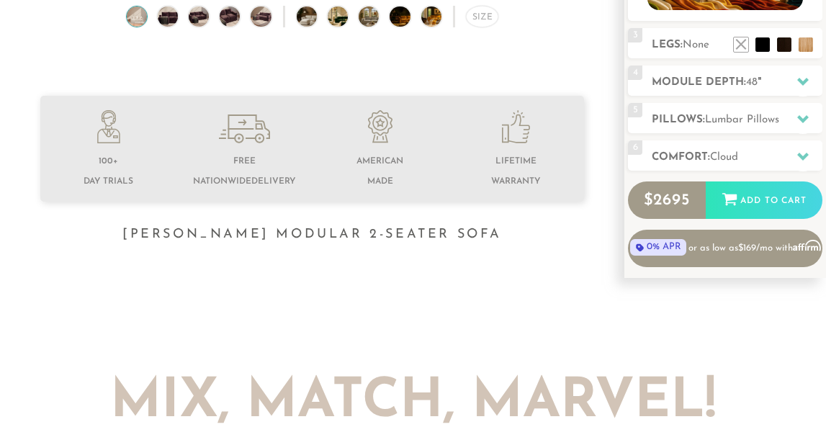
scroll to position [379, 0]
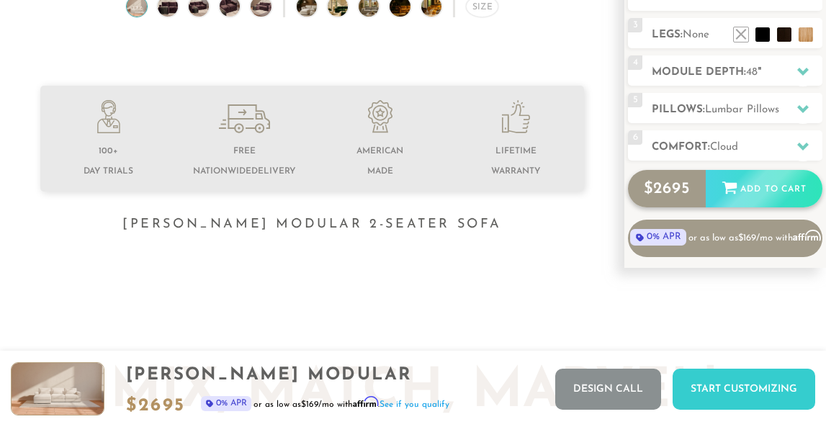
click at [750, 191] on div "Add to Cart" at bounding box center [764, 189] width 117 height 39
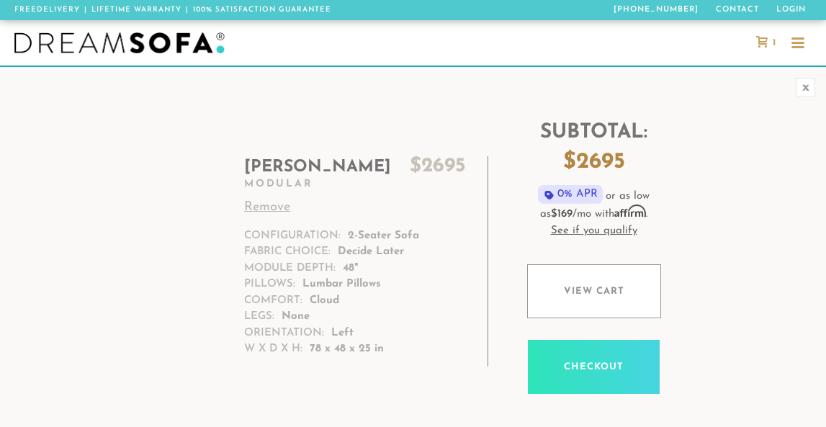
click at [803, 42] on div at bounding box center [797, 43] width 13 height 2
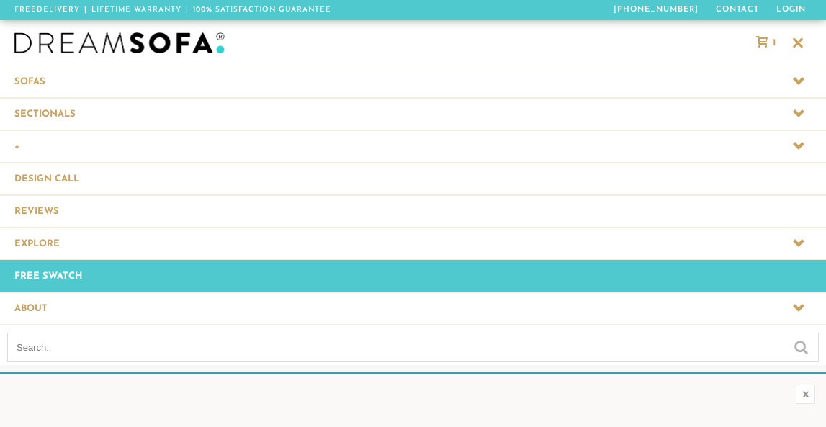
click at [279, 346] on input "text" at bounding box center [413, 348] width 812 height 30
type input "ottoman"
click at [794, 338] on input "submit" at bounding box center [801, 346] width 14 height 17
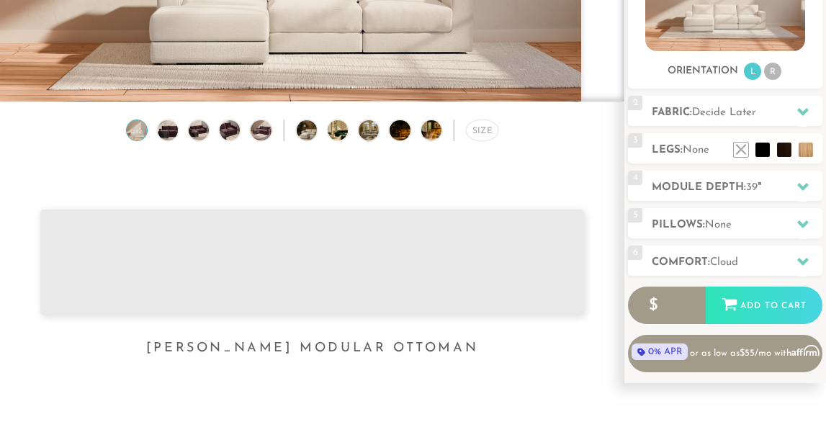
scroll to position [251, 0]
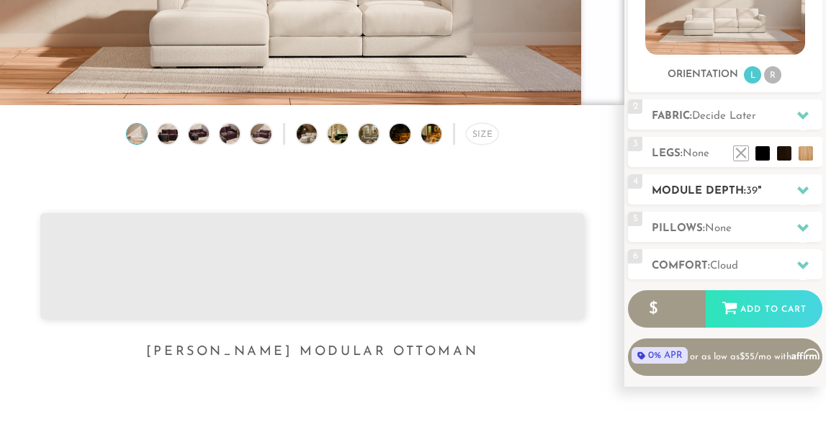
click at [804, 187] on icon at bounding box center [803, 190] width 12 height 12
click at [801, 192] on icon at bounding box center [803, 191] width 12 height 8
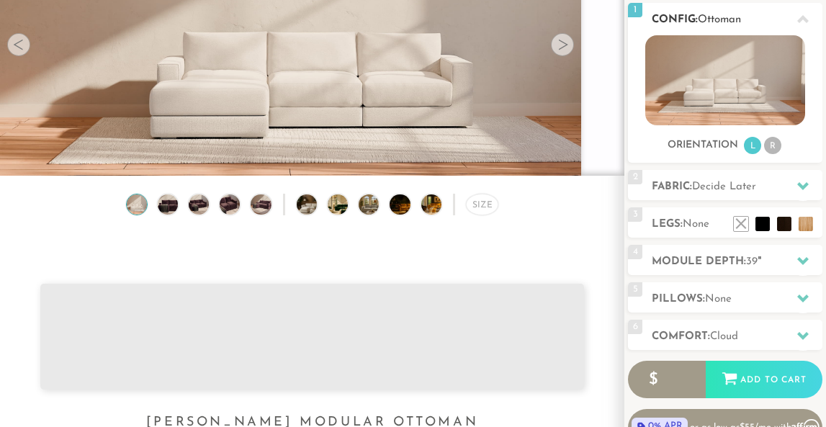
scroll to position [185, 0]
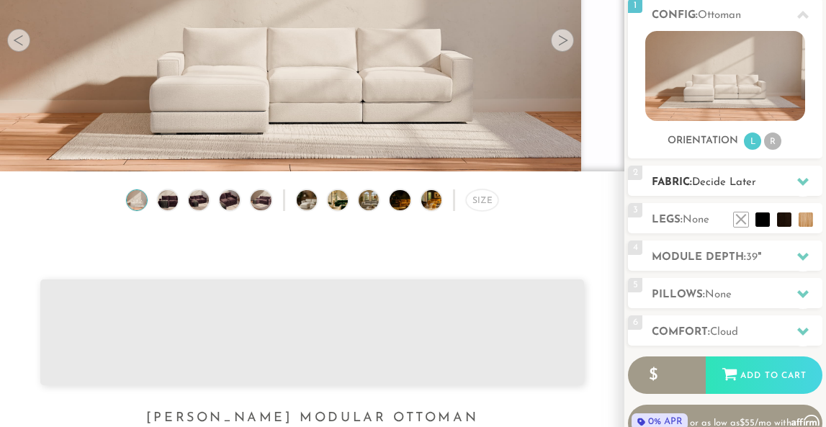
click at [801, 182] on icon at bounding box center [803, 182] width 12 height 8
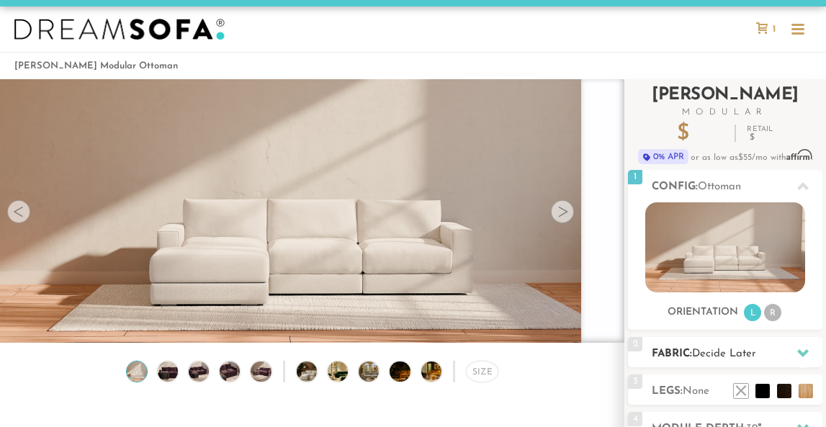
scroll to position [0, 0]
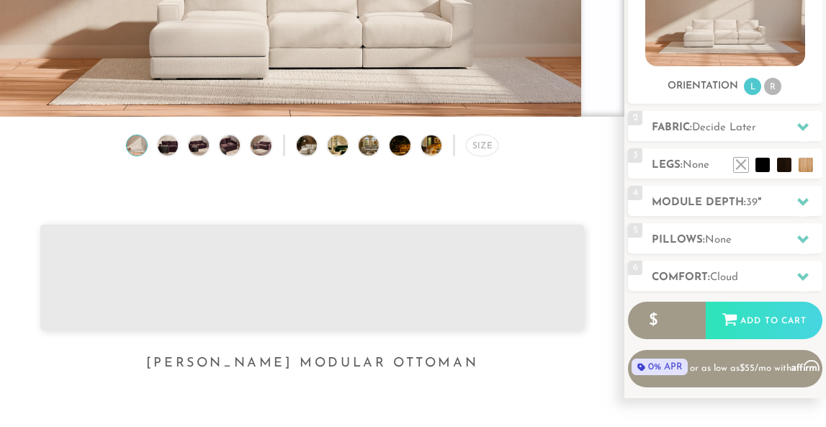
scroll to position [252, 0]
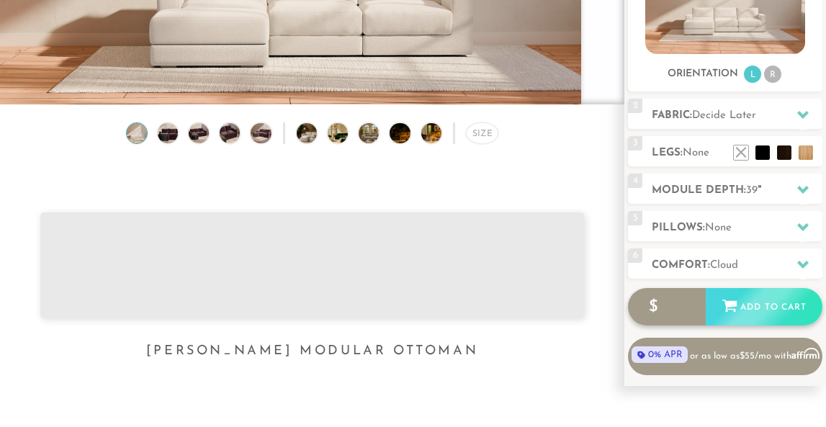
click at [755, 307] on div "$ 599 Add to Cart" at bounding box center [725, 306] width 194 height 37
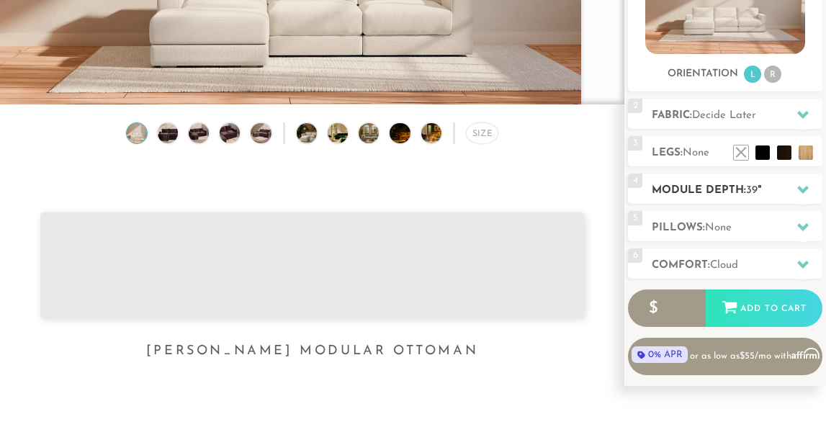
click at [804, 188] on icon at bounding box center [803, 190] width 12 height 12
click at [794, 190] on div at bounding box center [803, 190] width 30 height 30
click at [799, 113] on icon at bounding box center [803, 115] width 12 height 8
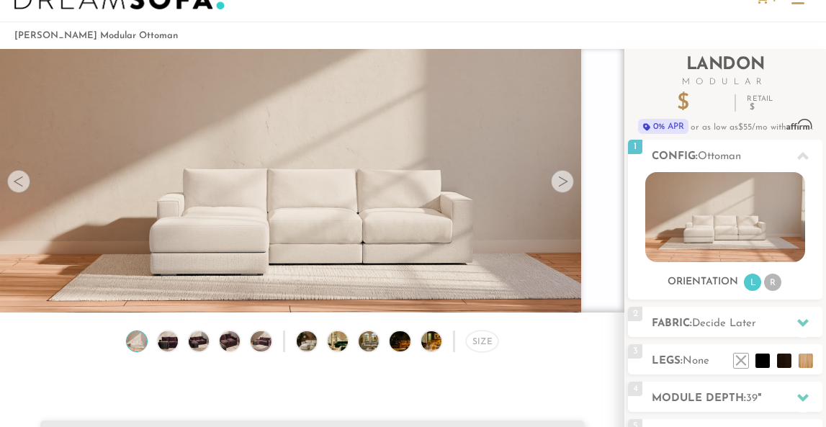
scroll to position [0, 0]
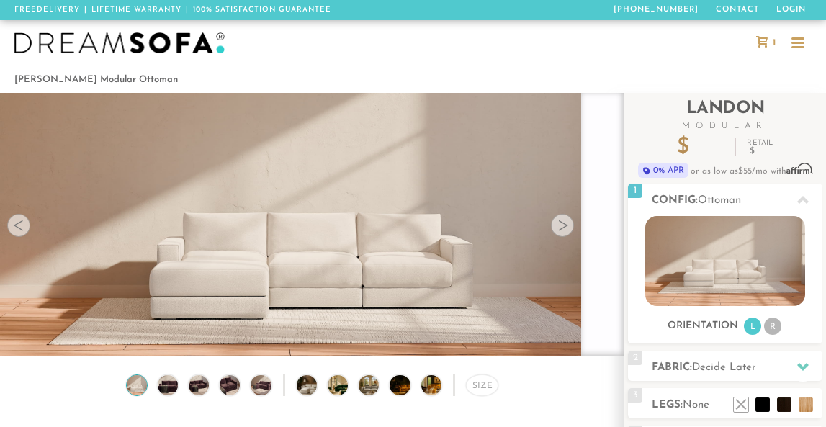
click at [795, 49] on div at bounding box center [797, 43] width 13 height 13
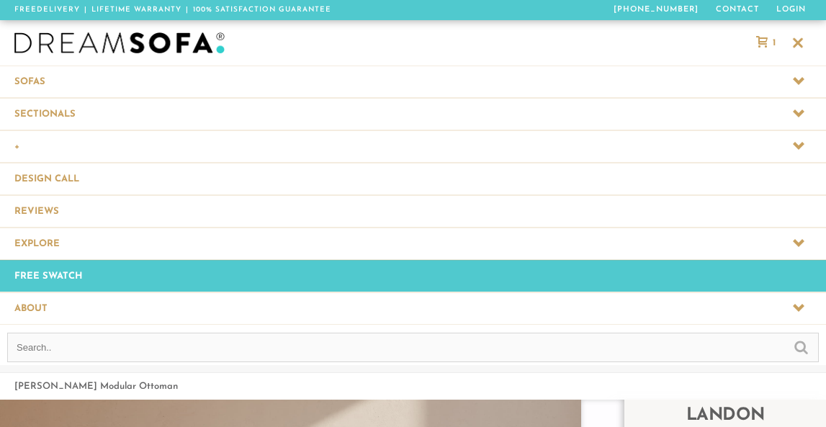
click at [797, 140] on icon at bounding box center [799, 146] width 12 height 12
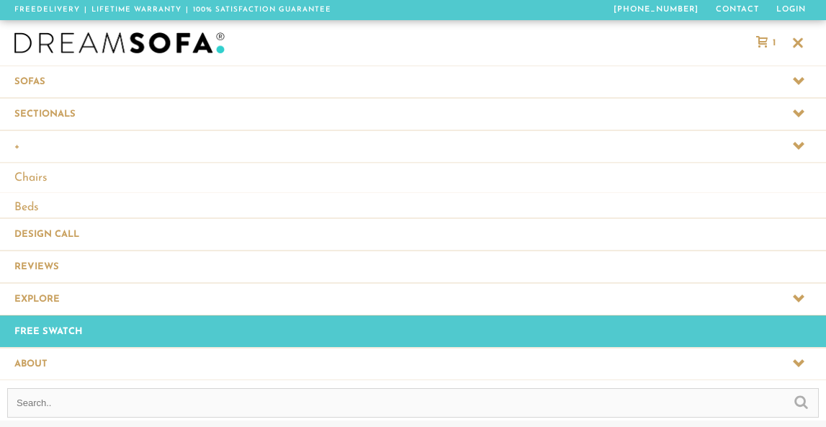
scroll to position [18097, 826]
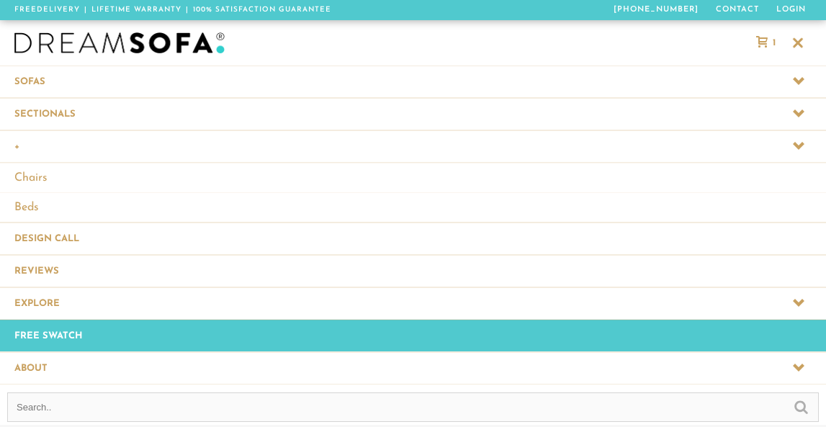
click at [798, 115] on icon at bounding box center [799, 113] width 12 height 8
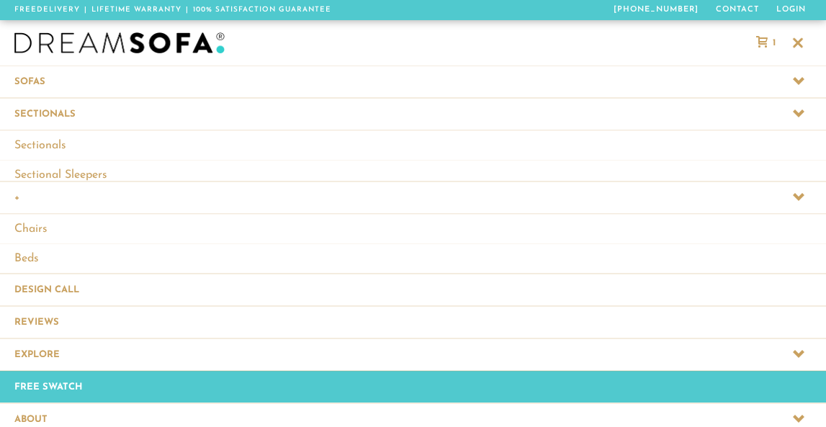
scroll to position [18186, 826]
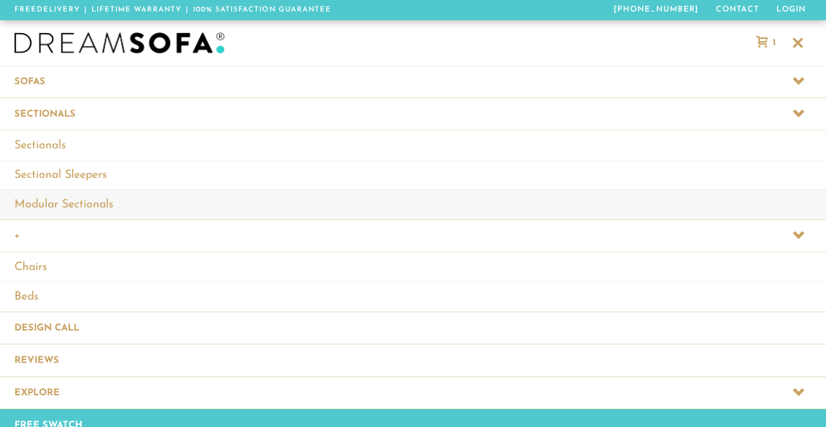
click at [79, 207] on link "Modular Sectionals" at bounding box center [413, 204] width 826 height 30
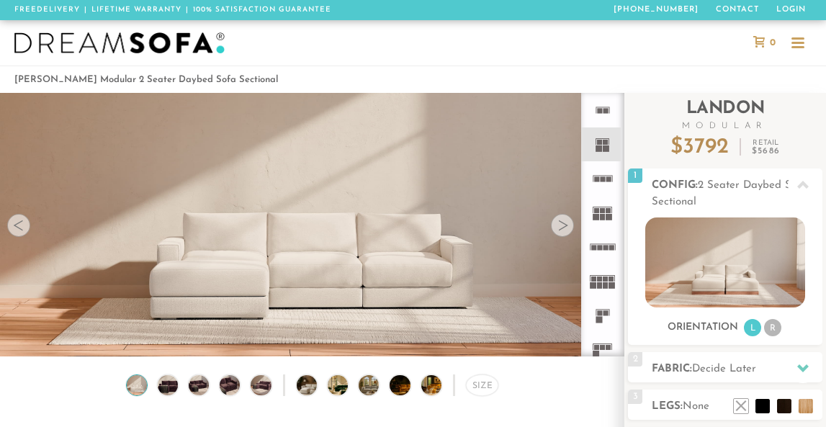
scroll to position [14868, 826]
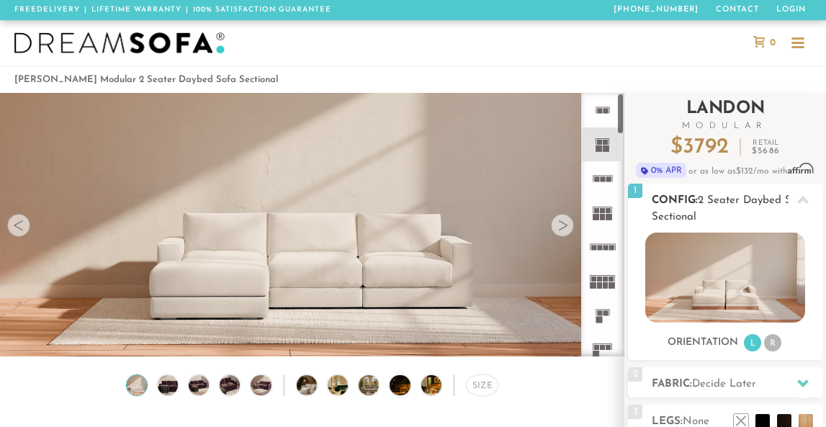
click at [744, 295] on img at bounding box center [724, 278] width 159 height 90
click at [596, 210] on rect at bounding box center [596, 210] width 5 height 5
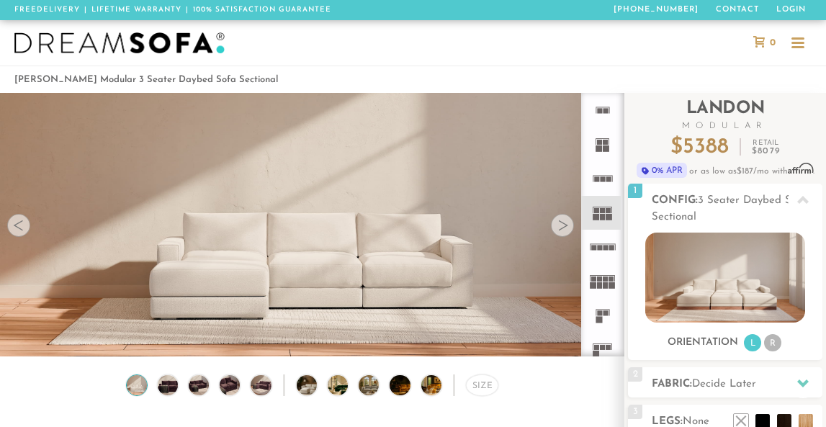
click at [601, 148] on rect at bounding box center [599, 148] width 6 height 6
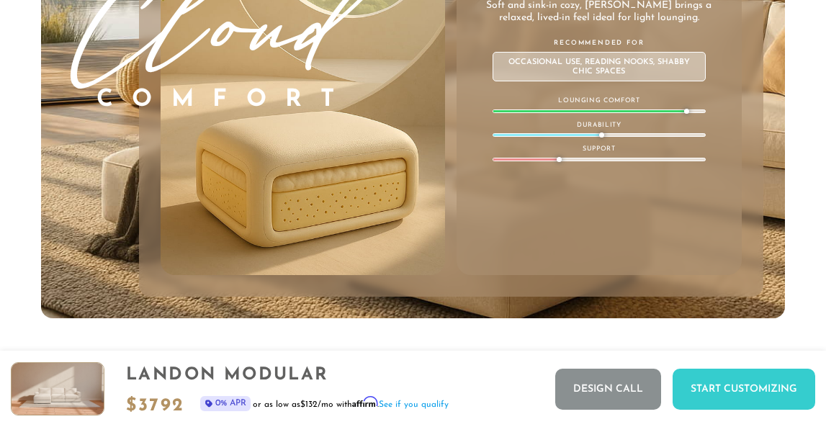
scroll to position [7428, 0]
